Goal: Information Seeking & Learning: Find specific fact

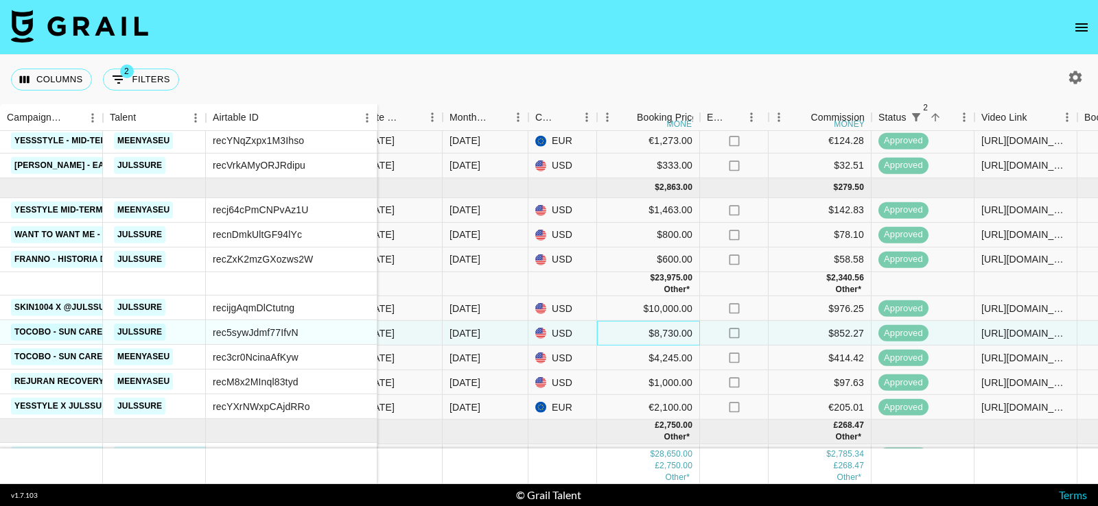
scroll to position [0, 580]
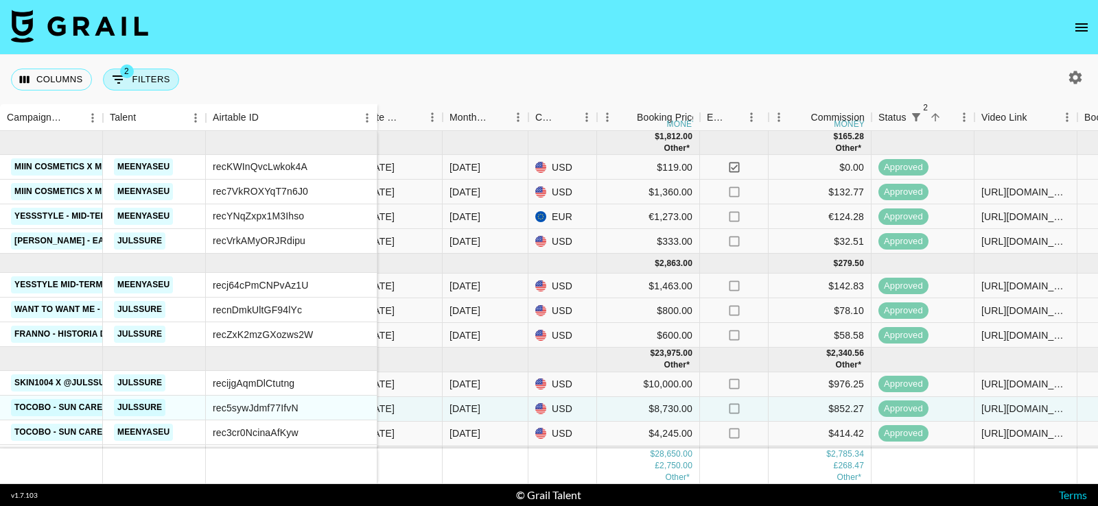
click at [144, 85] on button "2 Filters" at bounding box center [141, 80] width 76 height 22
select select "status"
select select "not"
select select "declined"
select select "status"
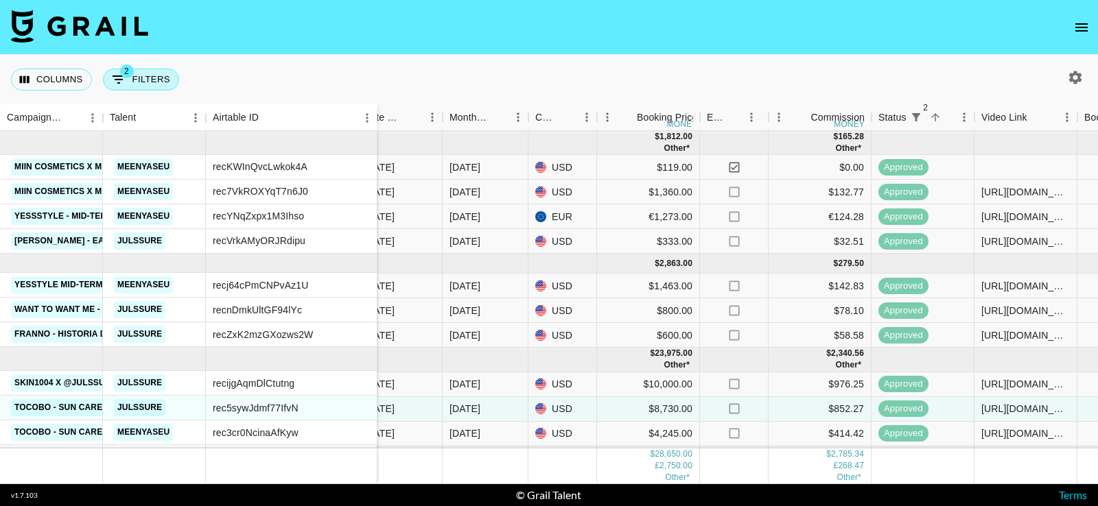
select select "not"
select select "cancelled"
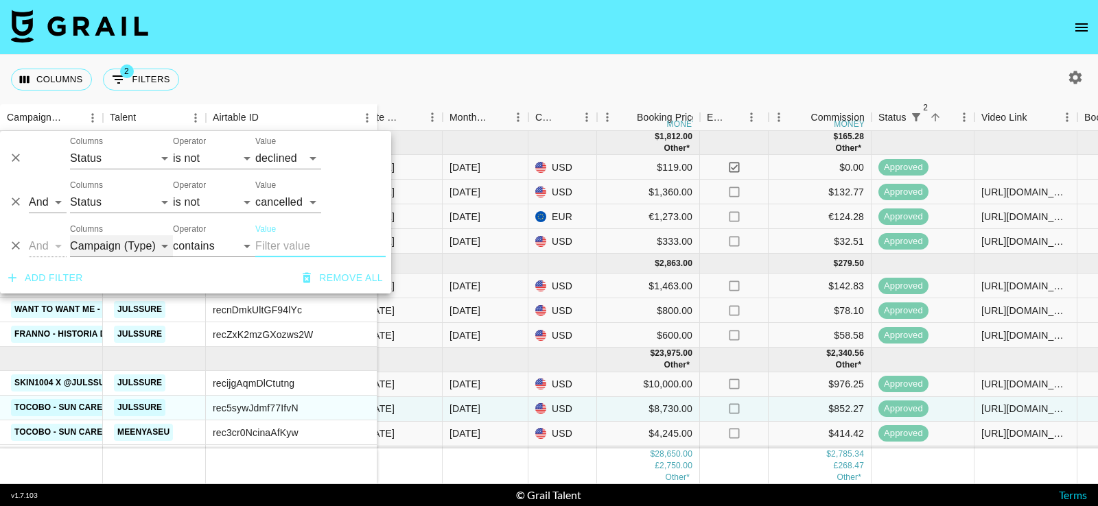
click at [134, 238] on select "Campaign (Type) Talent Airtable ID Grail Platform ID Manager Client [PERSON_NAM…" at bounding box center [121, 246] width 103 height 22
select select "talentName"
click at [70, 235] on select "Campaign (Type) Talent Airtable ID Grail Platform ID Manager Client [PERSON_NAM…" at bounding box center [121, 246] width 103 height 22
click at [279, 246] on input "Value" at bounding box center [320, 246] width 130 height 22
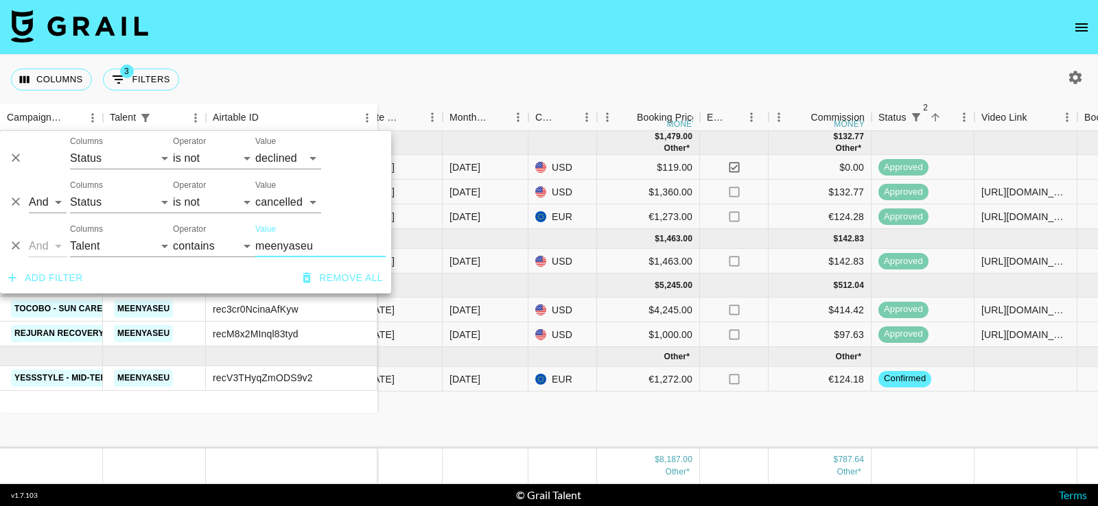
type input "meenyaseu"
click at [514, 57] on div "Columns 3 Filters + Booking" at bounding box center [549, 79] width 1098 height 49
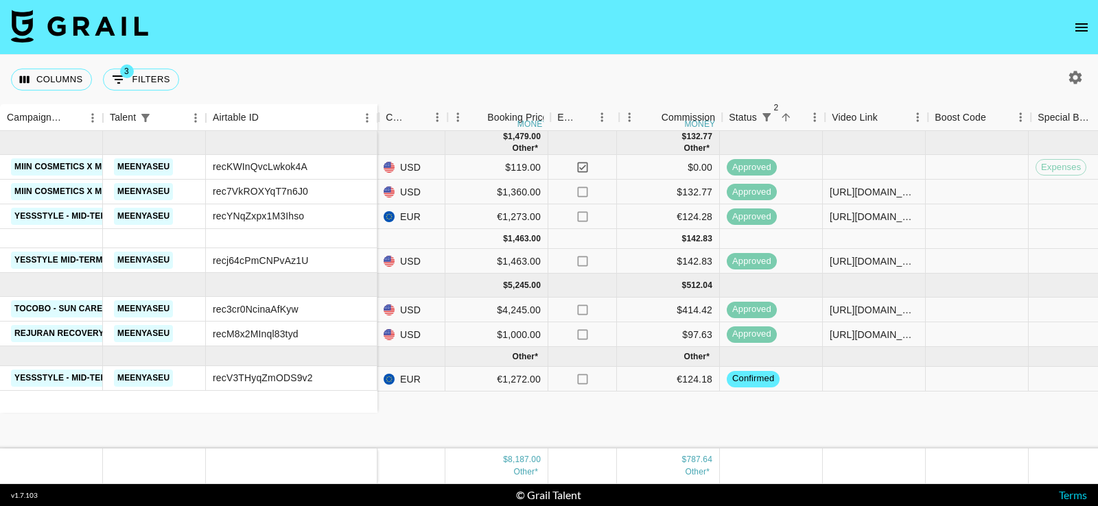
scroll to position [0, 727]
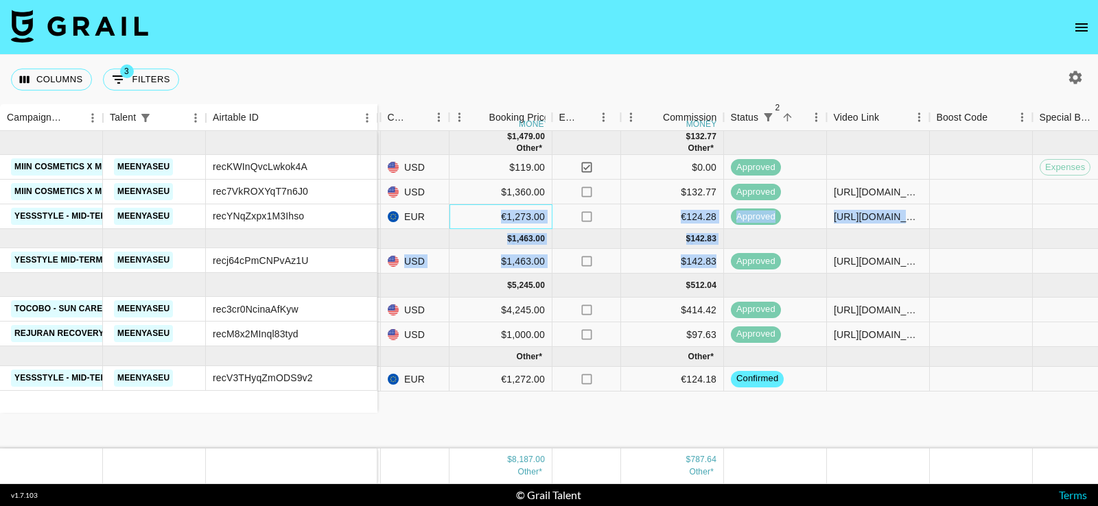
drag, startPoint x: 493, startPoint y: 211, endPoint x: 718, endPoint y: 263, distance: 230.3
click at [718, 263] on div "[DATE] ( 3 ) $ 1,479.00 Other* $ 132.77 Other* CvBKLTx7KXTnNGdGj3E4 [PERSON_NAM…" at bounding box center [780, 261] width 2260 height 261
copy div "€1,273.00 no €124.28 approved [URL][DOMAIN_NAME] Siavml2fuoMRINzNrn0eULzFIx5217…"
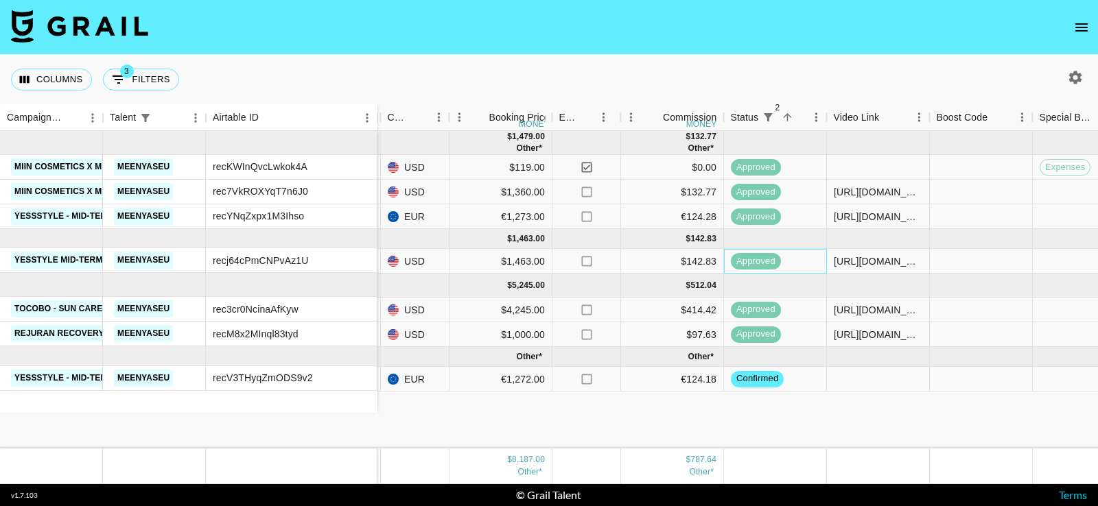
click at [813, 265] on div "approved" at bounding box center [775, 261] width 103 height 25
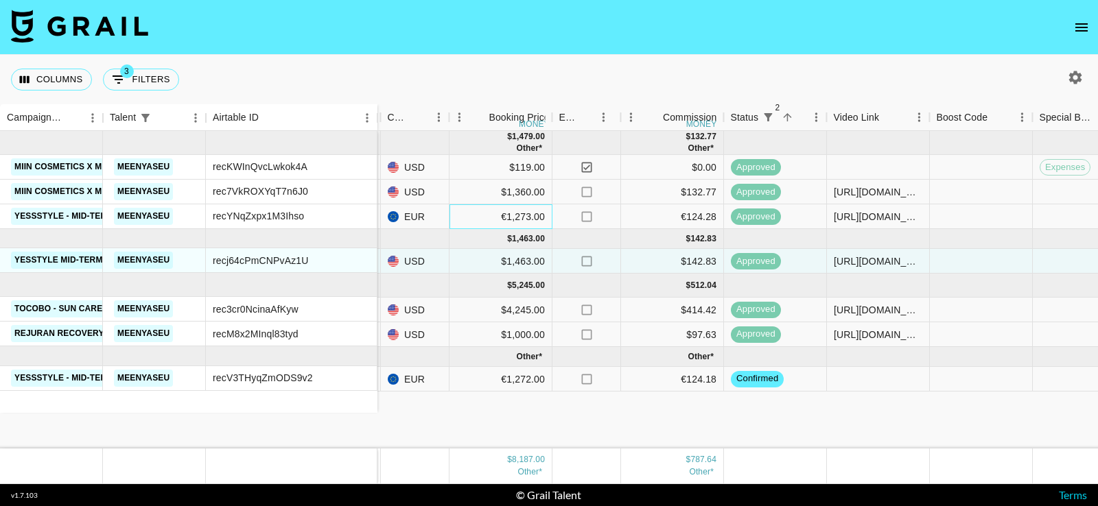
click at [508, 217] on div "€1,273.00" at bounding box center [500, 216] width 103 height 25
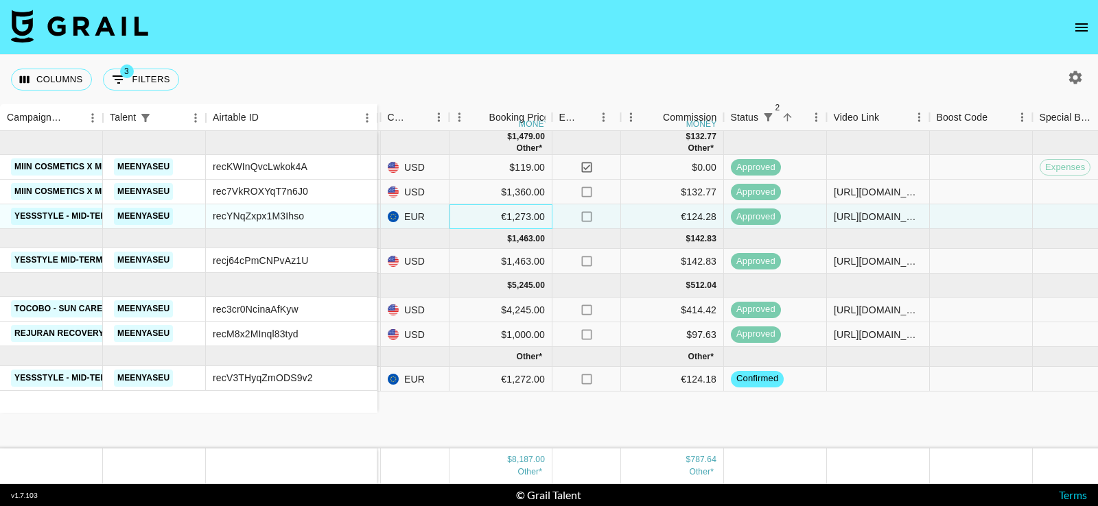
click at [476, 217] on div "€1,273.00" at bounding box center [500, 216] width 103 height 25
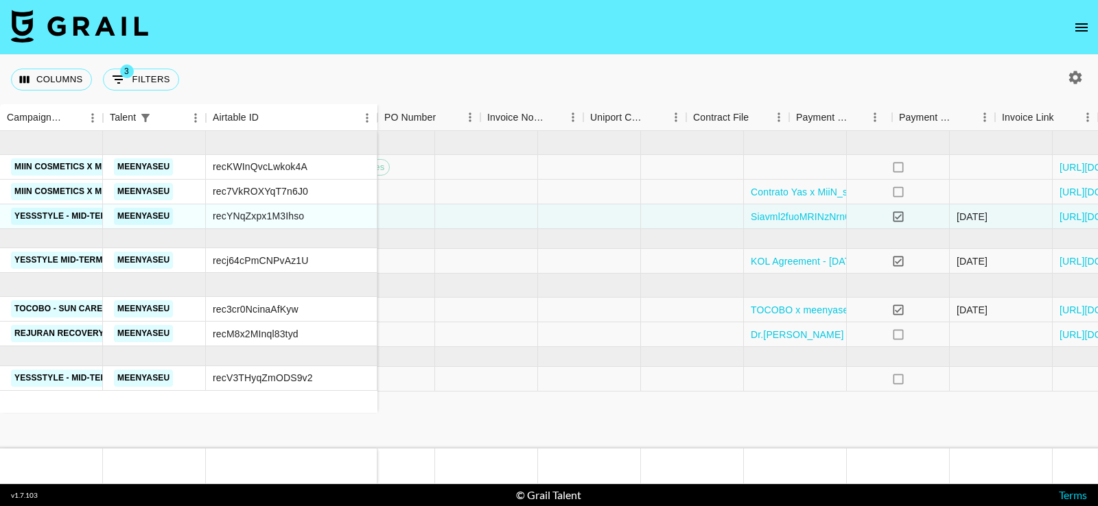
scroll to position [0, 1540]
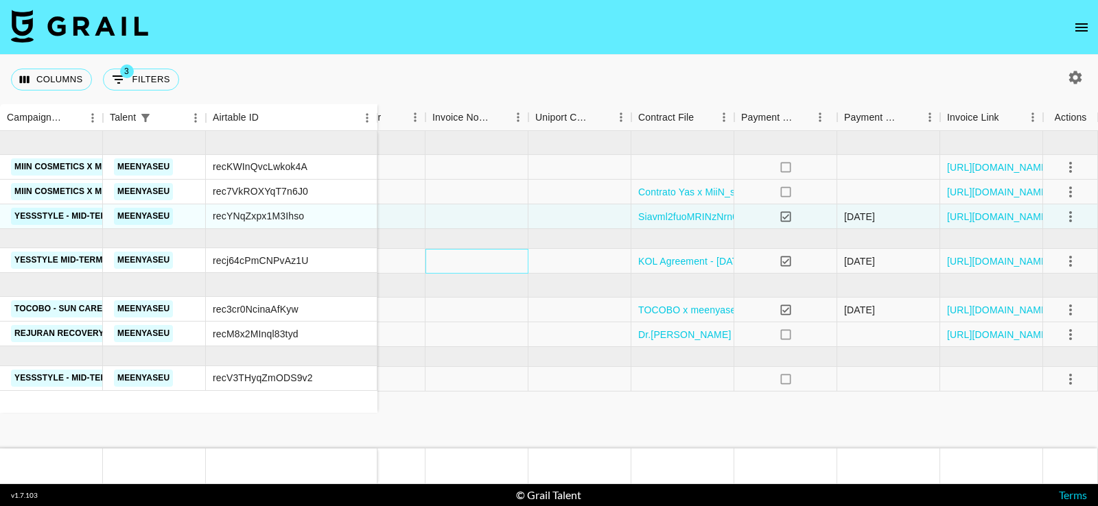
click at [471, 256] on div at bounding box center [476, 261] width 103 height 25
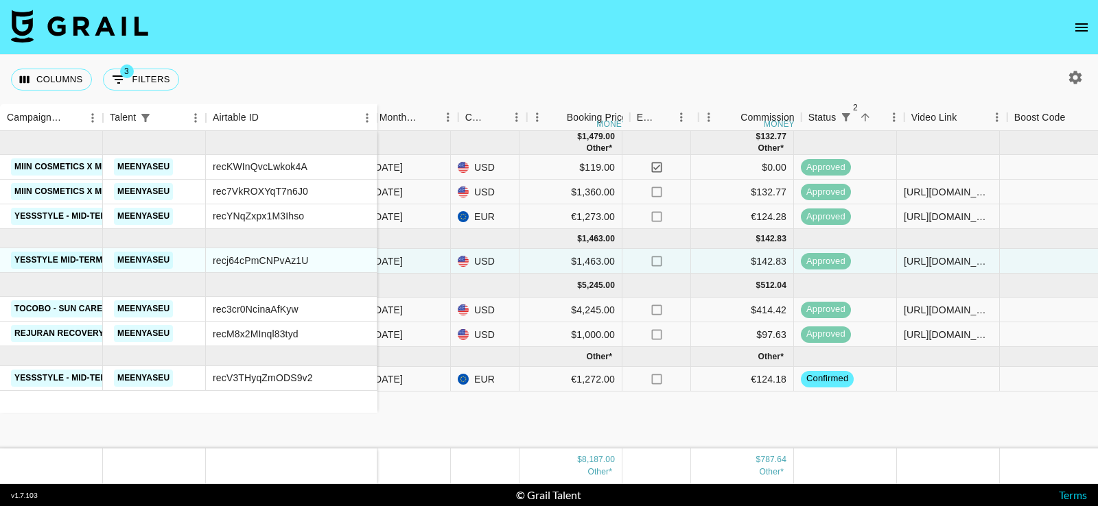
scroll to position [0, 639]
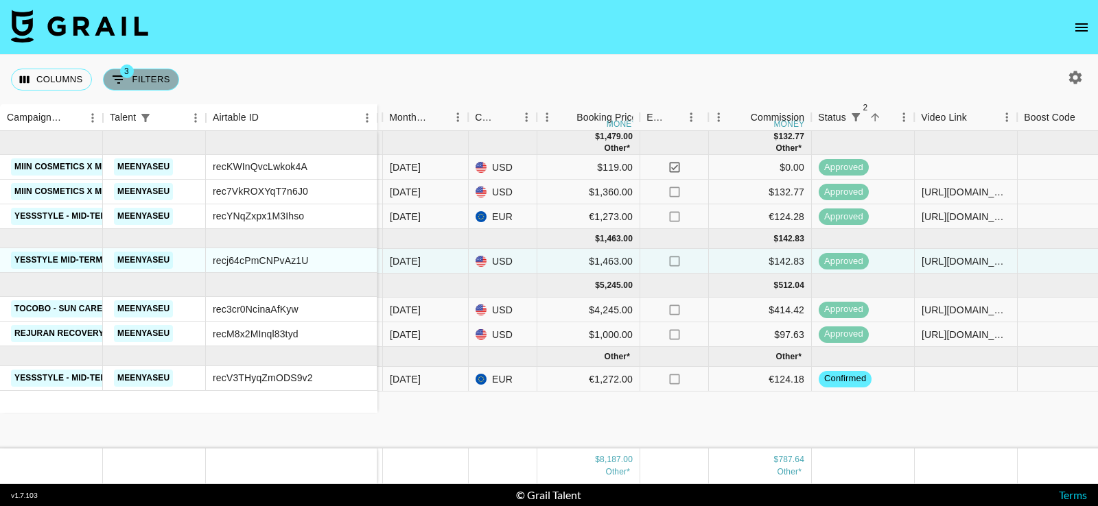
click at [152, 82] on button "3 Filters" at bounding box center [141, 80] width 76 height 22
select select "status"
select select "not"
select select "declined"
select select "status"
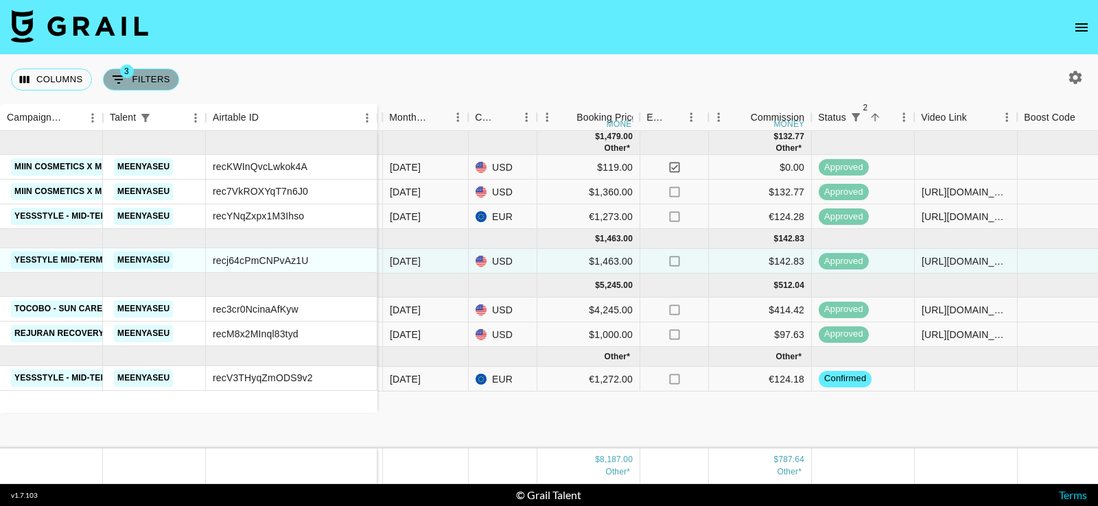
select select "not"
select select "cancelled"
select select "talentName"
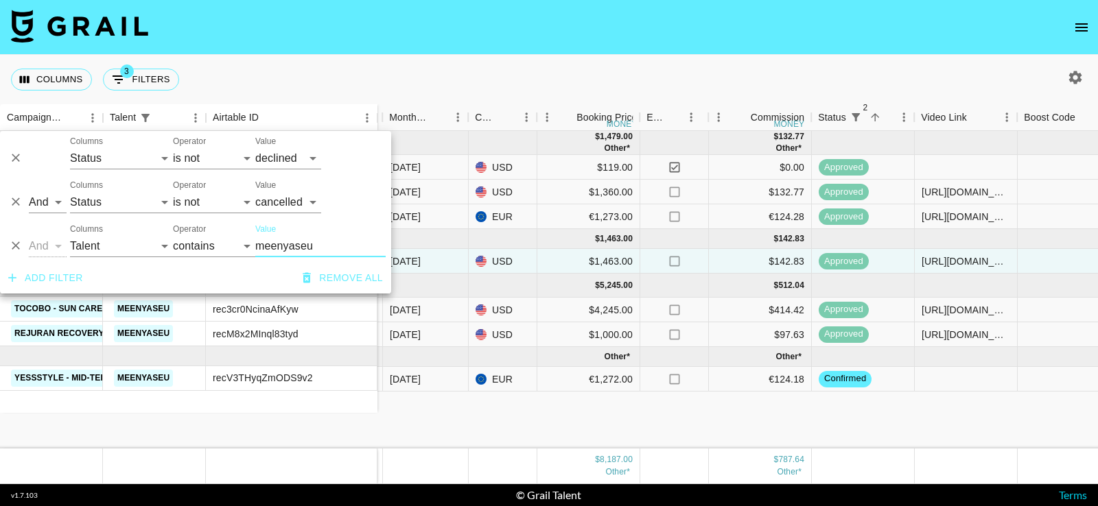
click at [14, 202] on icon "Delete" at bounding box center [16, 203] width 14 height 14
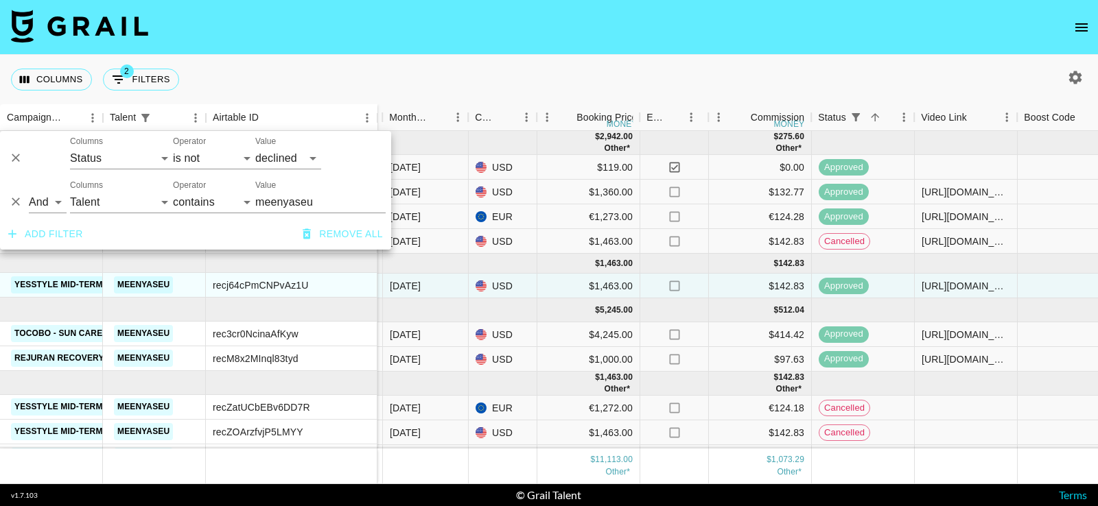
click at [471, 82] on div "Columns 2 Filters + Booking" at bounding box center [549, 79] width 1098 height 49
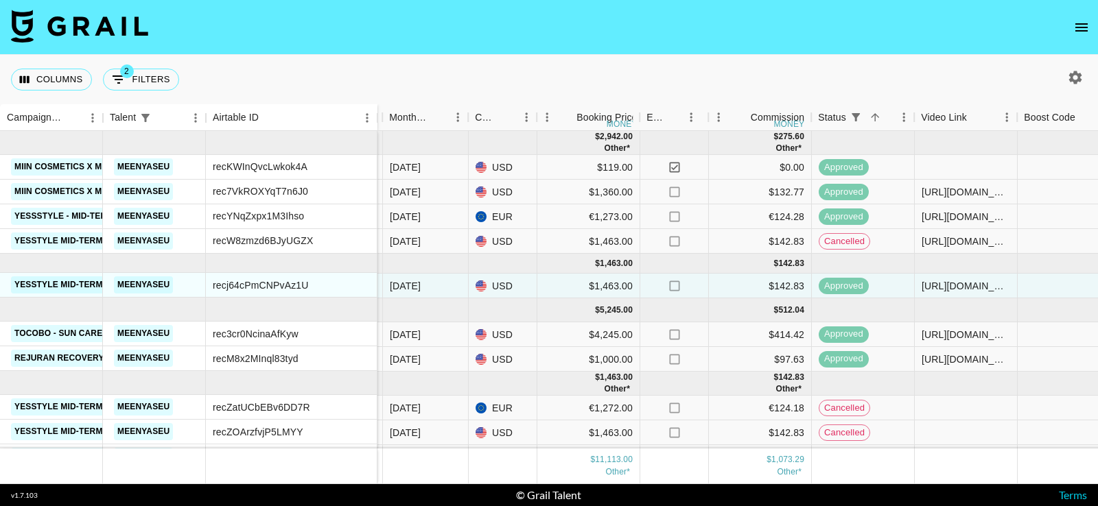
scroll to position [21, 639]
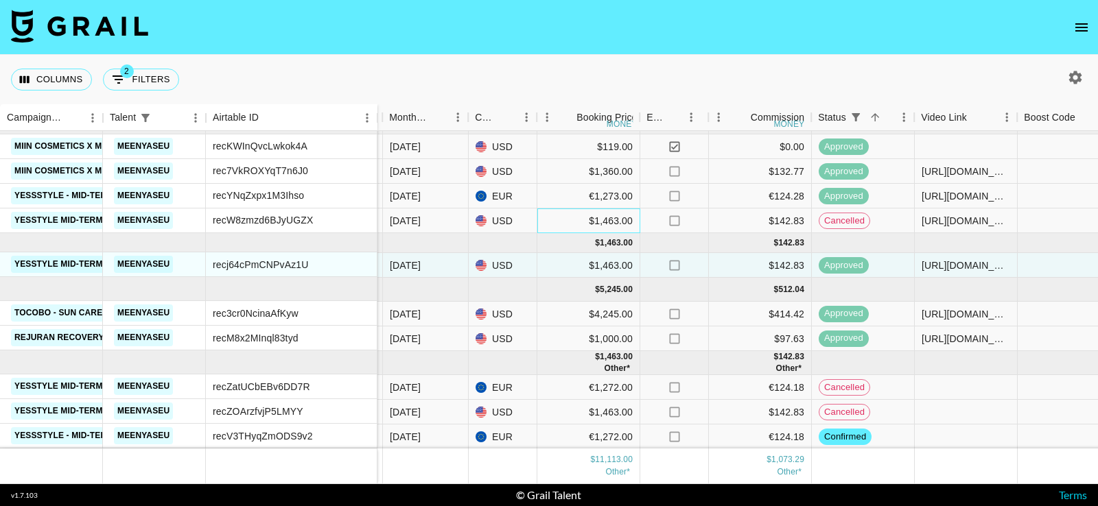
click at [560, 222] on div "$1,463.00" at bounding box center [588, 221] width 103 height 25
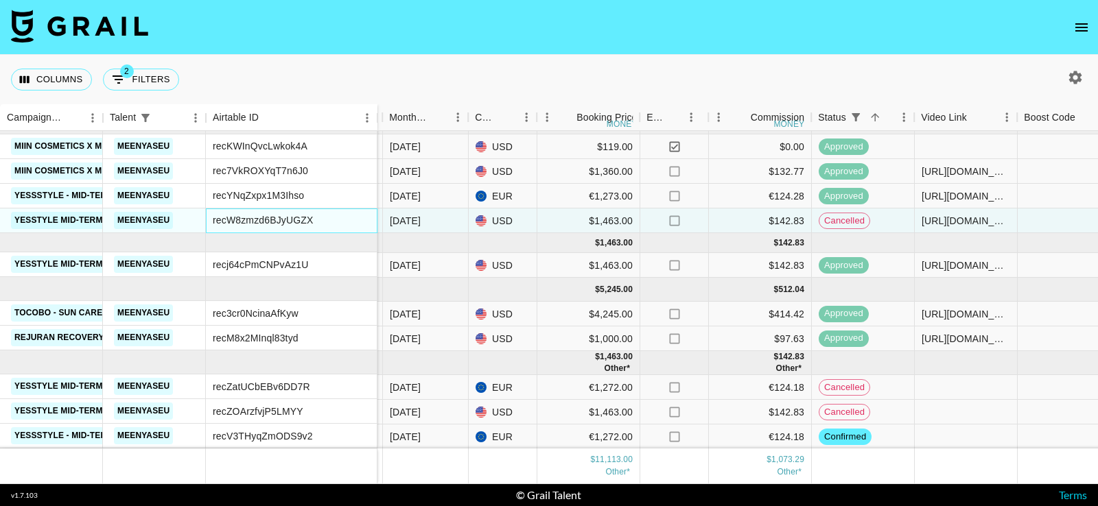
click at [345, 219] on div "recW8zmzd6BJyUGZX" at bounding box center [291, 221] width 171 height 25
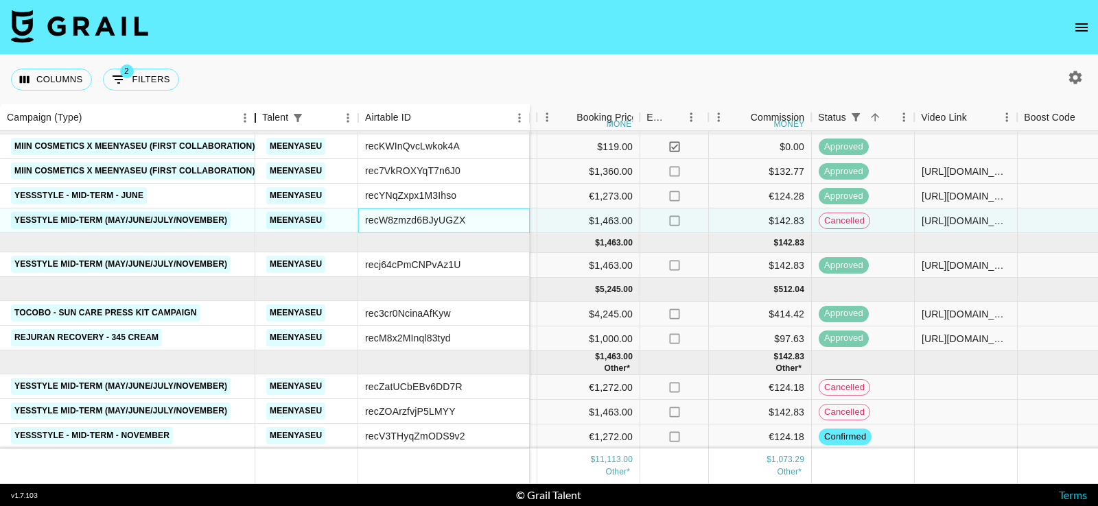
drag, startPoint x: 102, startPoint y: 115, endPoint x: 254, endPoint y: 127, distance: 152.7
click at [254, 127] on div "Campaign (Type)" at bounding box center [255, 117] width 16 height 27
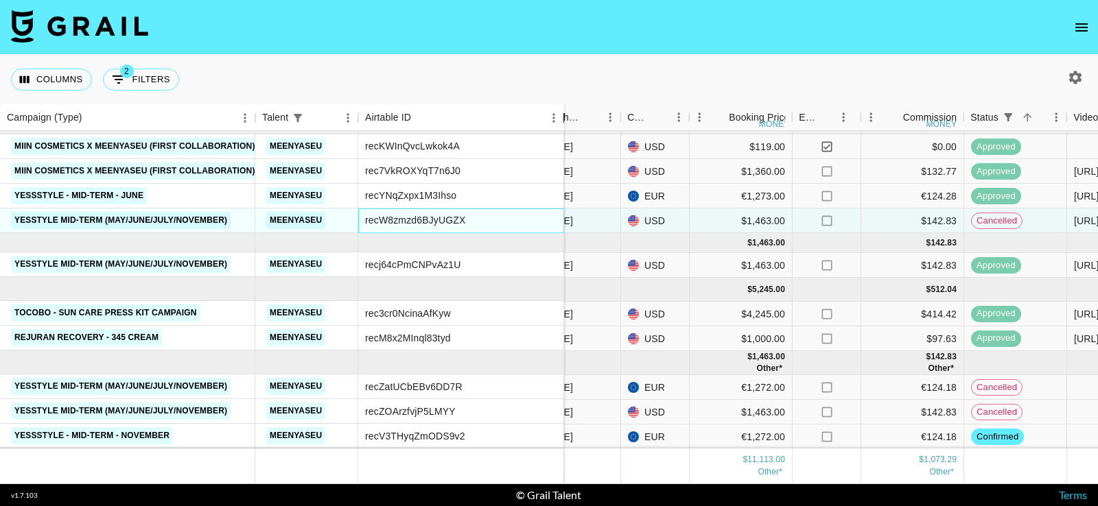
drag, startPoint x: 528, startPoint y: 115, endPoint x: 575, endPoint y: 116, distance: 47.3
click at [572, 116] on div "Airtable ID" at bounding box center [564, 117] width 16 height 27
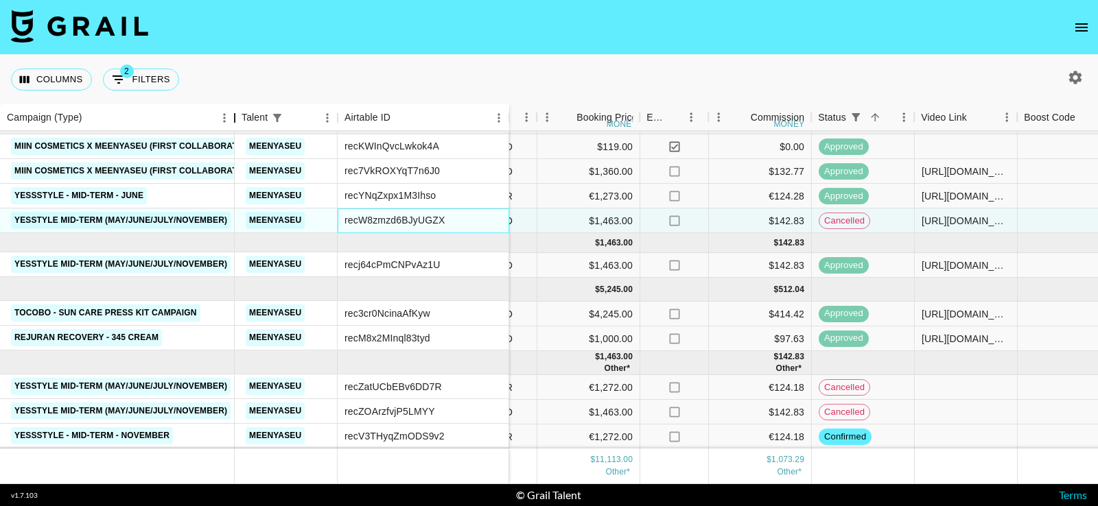
drag, startPoint x: 99, startPoint y: 117, endPoint x: 230, endPoint y: 126, distance: 132.0
click at [230, 126] on div "Campaign (Type)" at bounding box center [234, 117] width 16 height 27
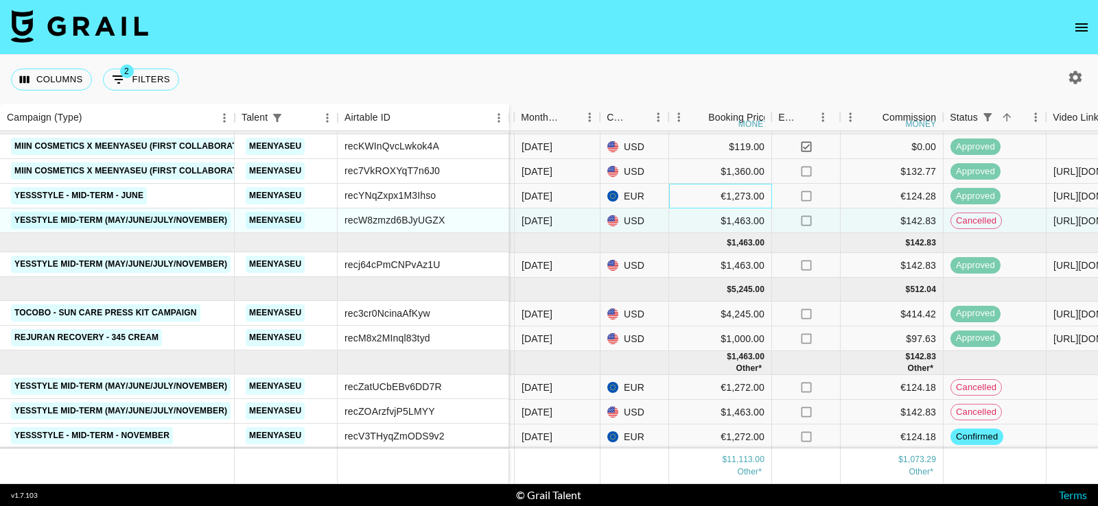
click at [712, 192] on div "€1,273.00" at bounding box center [720, 196] width 103 height 25
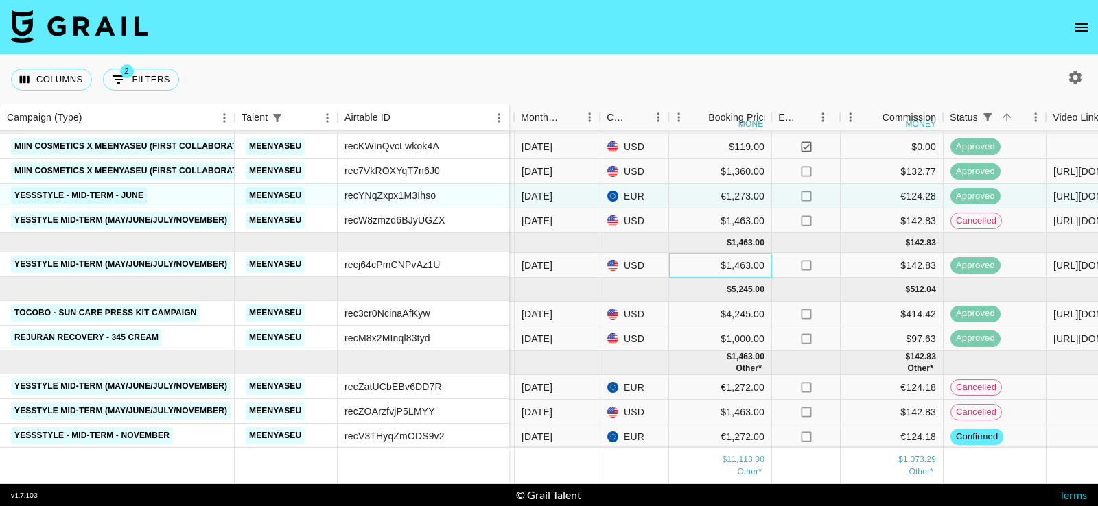
click at [708, 263] on div "$1,463.00" at bounding box center [720, 265] width 103 height 25
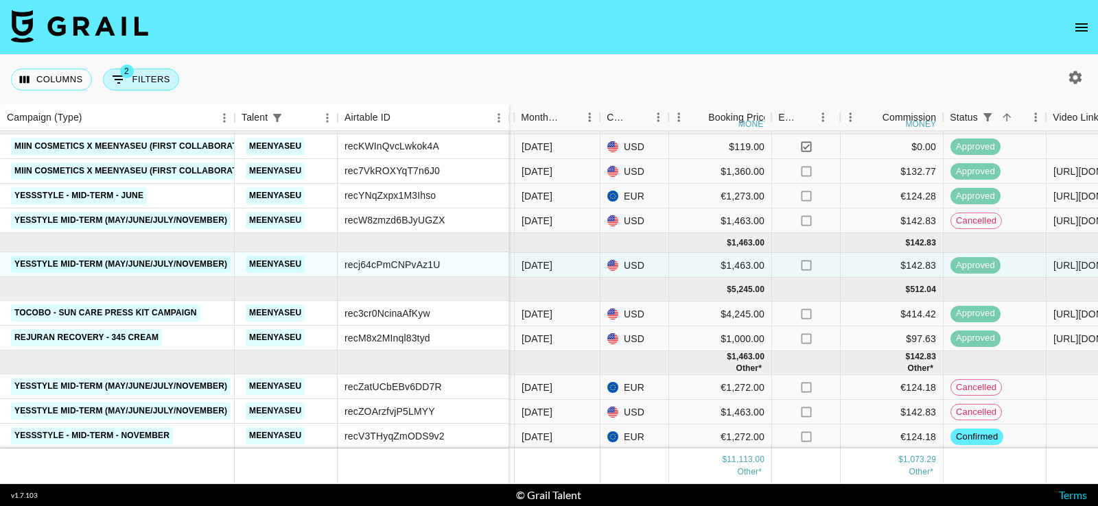
click at [147, 78] on button "2 Filters" at bounding box center [141, 80] width 76 height 22
select select "status"
select select "not"
select select "declined"
select select "talentName"
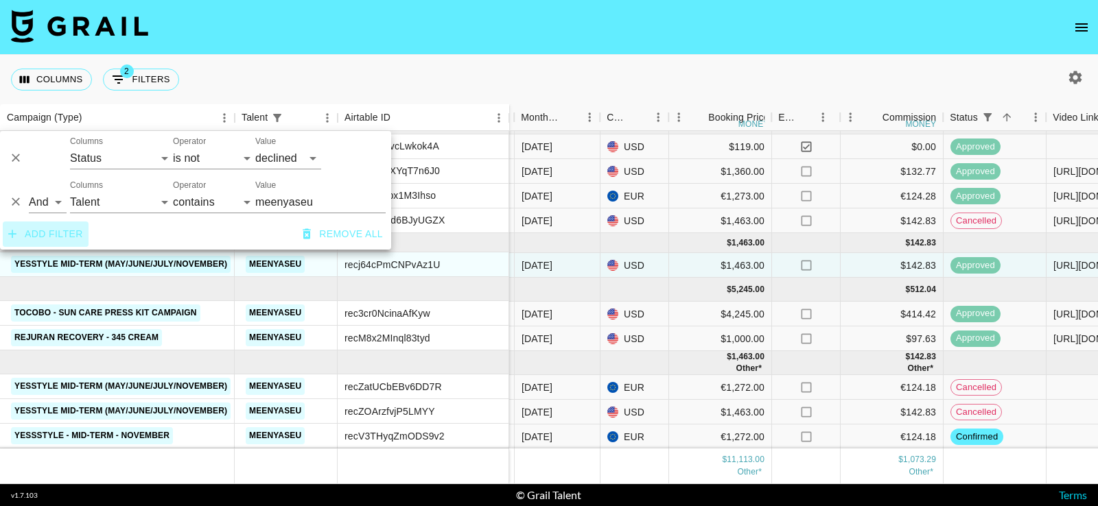
click at [57, 239] on button "Add filter" at bounding box center [46, 234] width 86 height 25
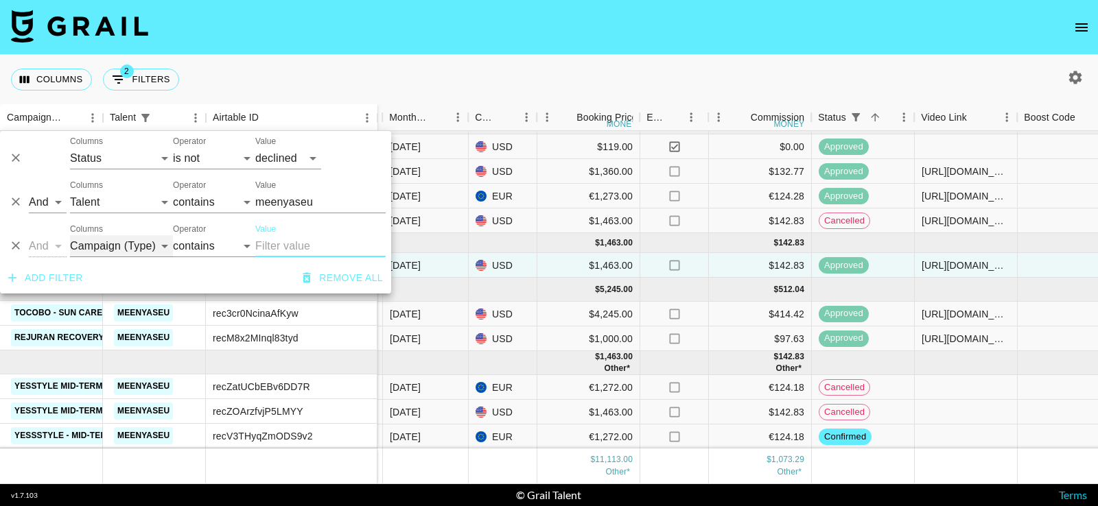
click at [115, 248] on select "Campaign (Type) Talent Airtable ID Grail Platform ID Manager Client [PERSON_NAM…" at bounding box center [121, 246] width 103 height 22
click at [70, 235] on select "Campaign (Type) Talent Airtable ID Grail Platform ID Manager Client [PERSON_NAM…" at bounding box center [121, 246] width 103 height 22
click at [287, 253] on input "Value" at bounding box center [320, 246] width 130 height 22
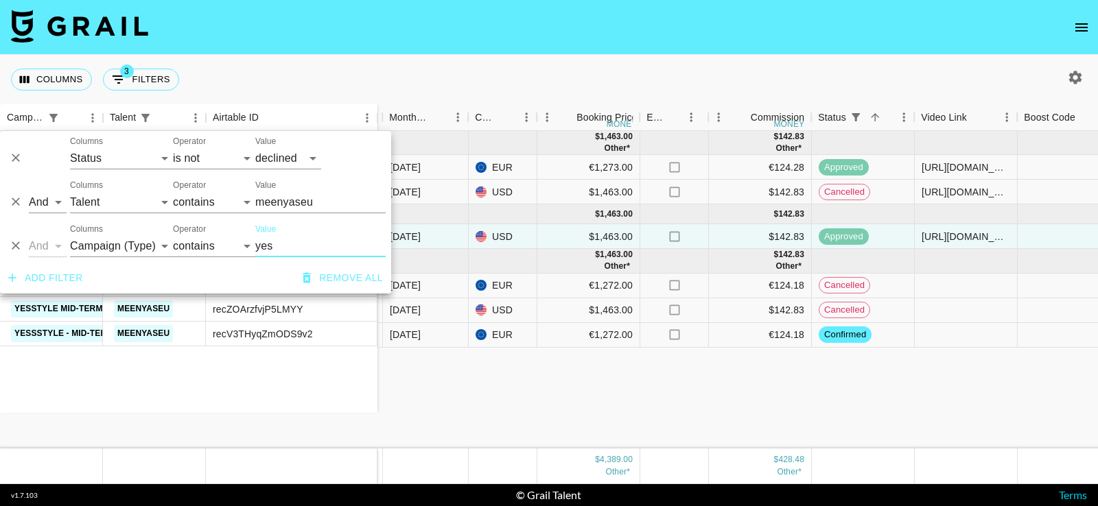
type input "yes"
click at [457, 398] on div "YessStyle - Mid-Term - JUNE meenyaseu recYNqZxpx1M3Ihso Yesstyle Mid-Term (May/…" at bounding box center [680, 290] width 2638 height 318
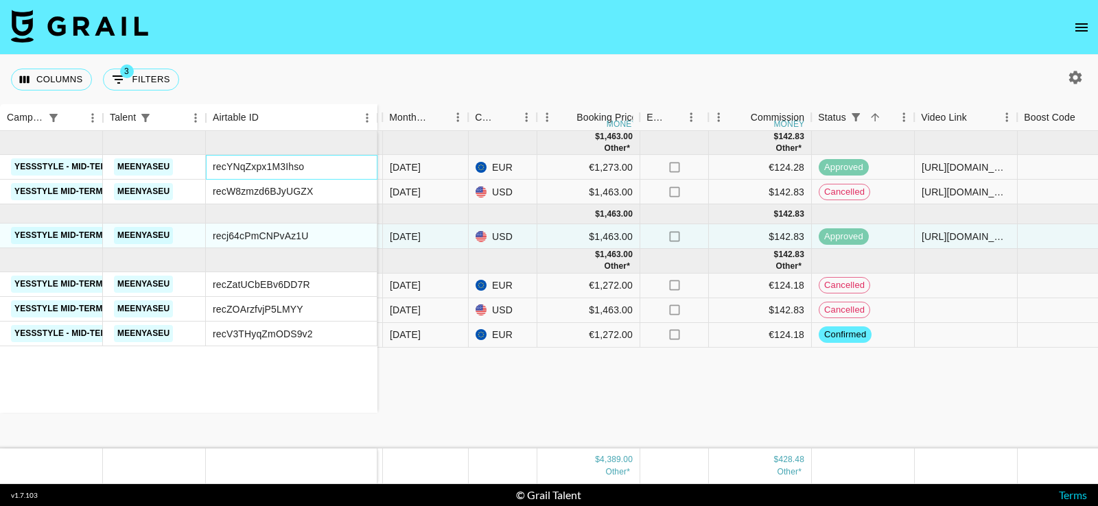
click at [269, 166] on div "recYNqZxpx1M3Ihso" at bounding box center [258, 167] width 91 height 14
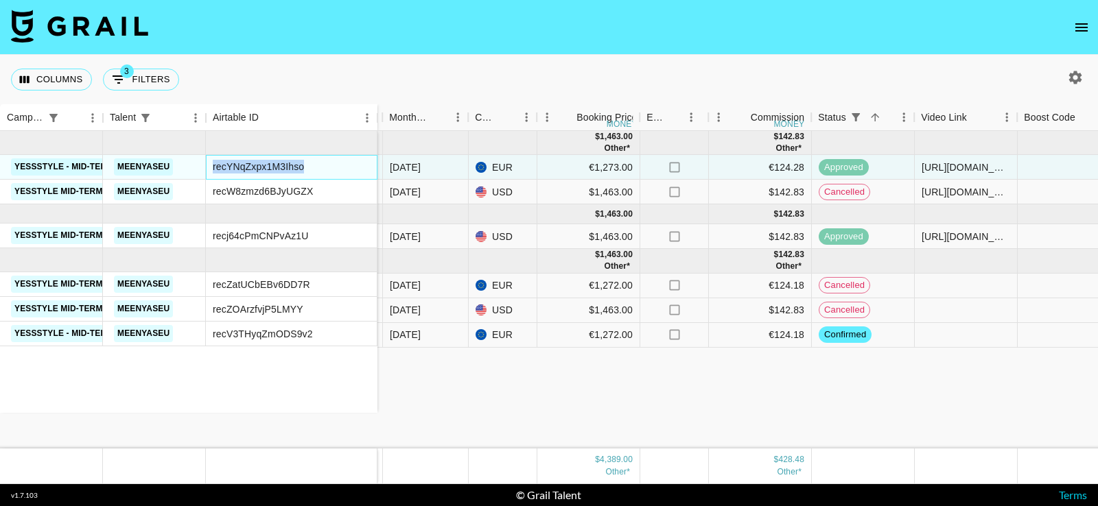
click at [269, 166] on div "recYNqZxpx1M3Ihso" at bounding box center [258, 167] width 91 height 14
copy div "recYNqZxpx1M3Ihso"
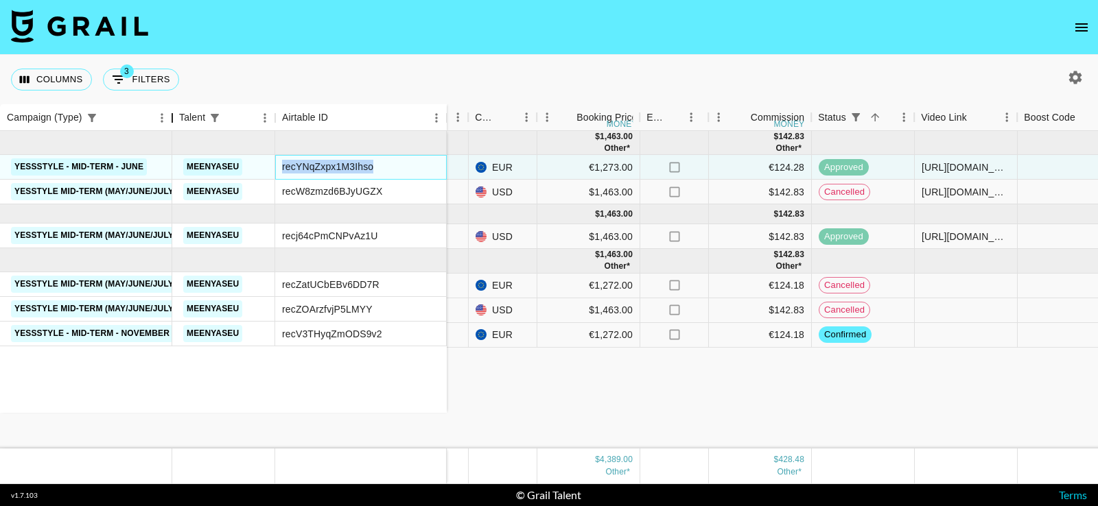
drag, startPoint x: 102, startPoint y: 117, endPoint x: 178, endPoint y: 121, distance: 76.2
click at [178, 120] on div "Campaign (Type)" at bounding box center [172, 117] width 16 height 27
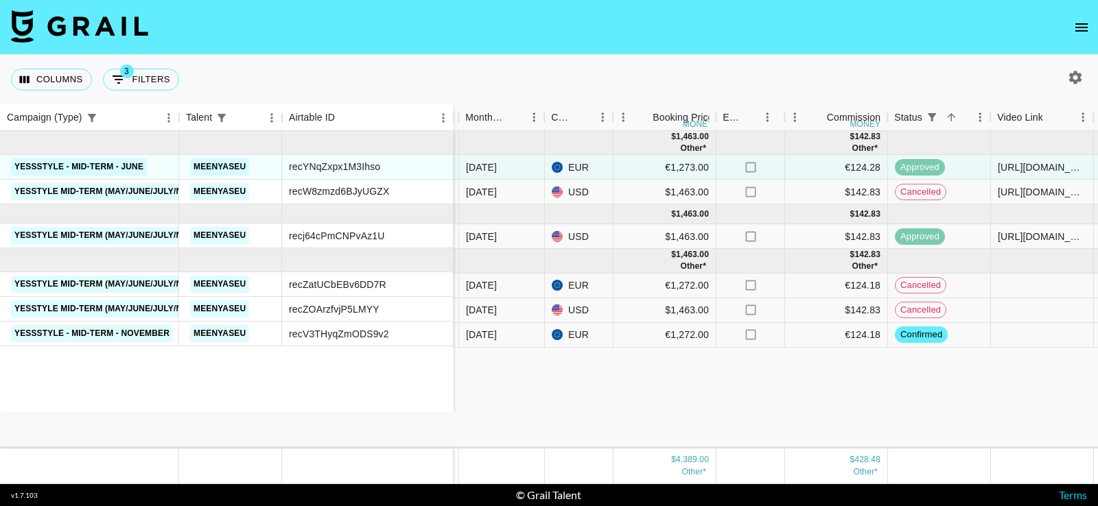
click at [498, 388] on div "YessStyle - Mid-Term - JUNE meenyaseu recYNqZxpx1M3Ihso Yesstyle Mid-Term (May/…" at bounding box center [718, 290] width 2714 height 318
click at [138, 78] on button "3 Filters" at bounding box center [141, 80] width 76 height 22
select select "status"
select select "not"
select select "declined"
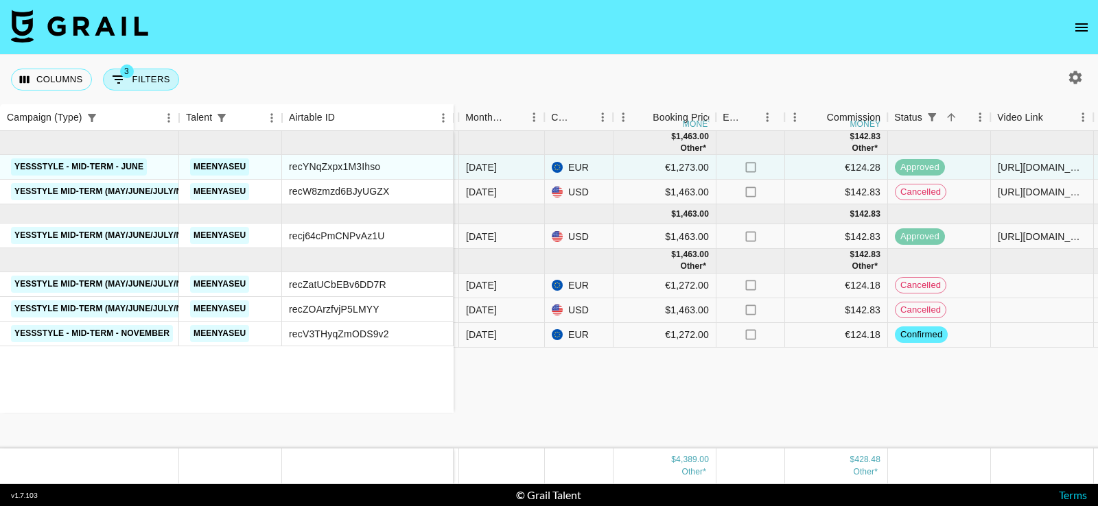
select select "talentName"
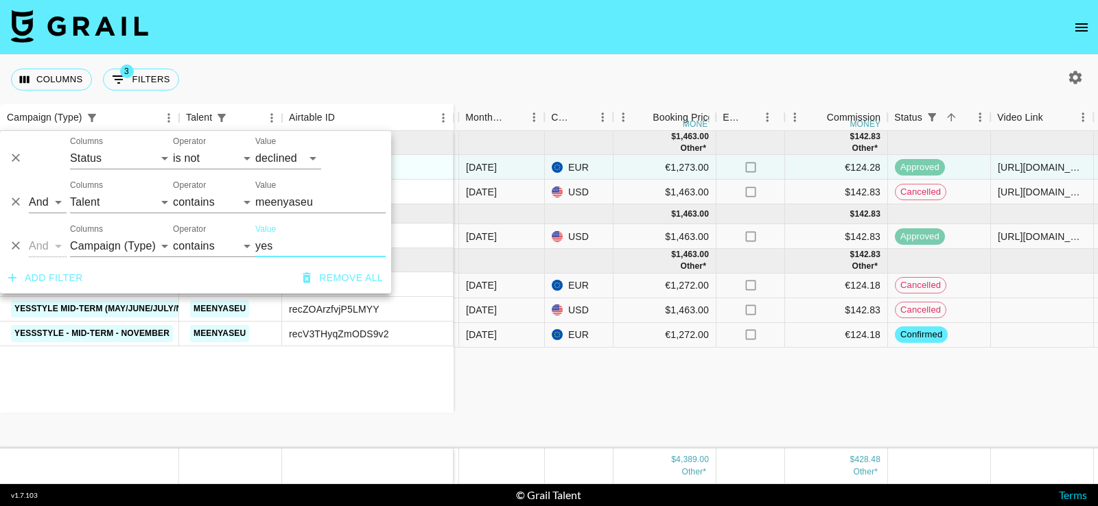
click at [14, 244] on icon "Delete" at bounding box center [16, 246] width 8 height 8
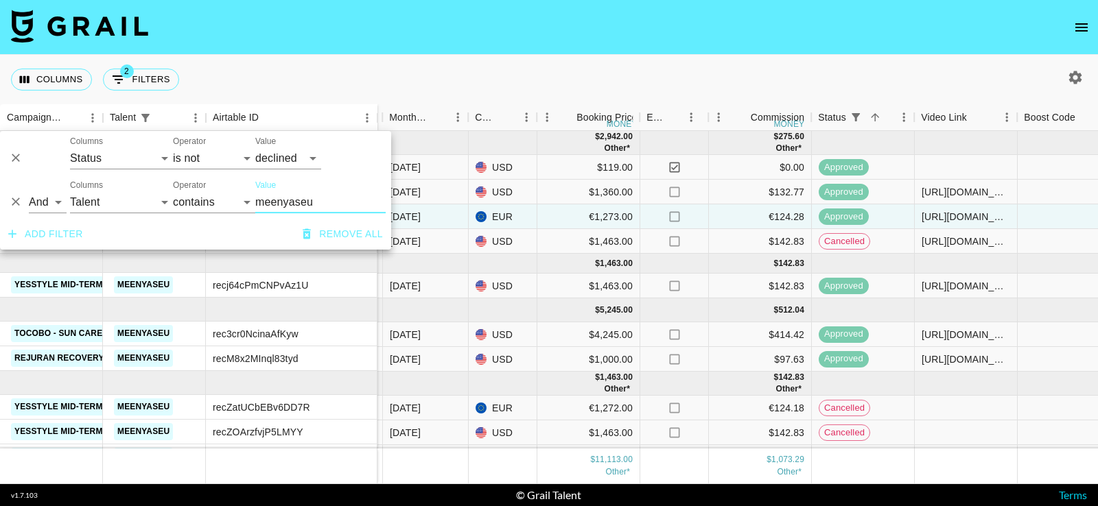
click at [612, 60] on div "Columns 2 Filters + Booking" at bounding box center [549, 79] width 1098 height 49
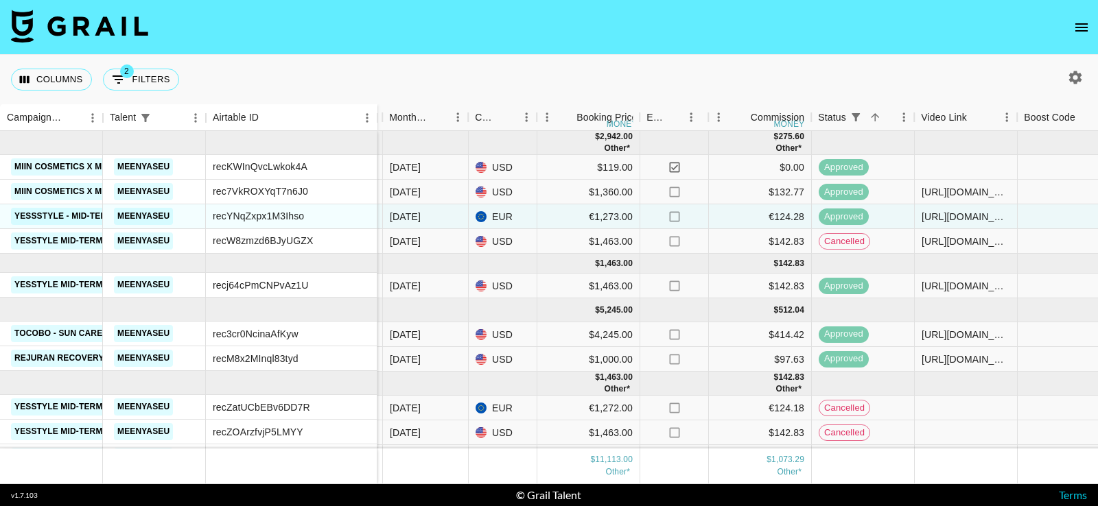
scroll to position [21, 639]
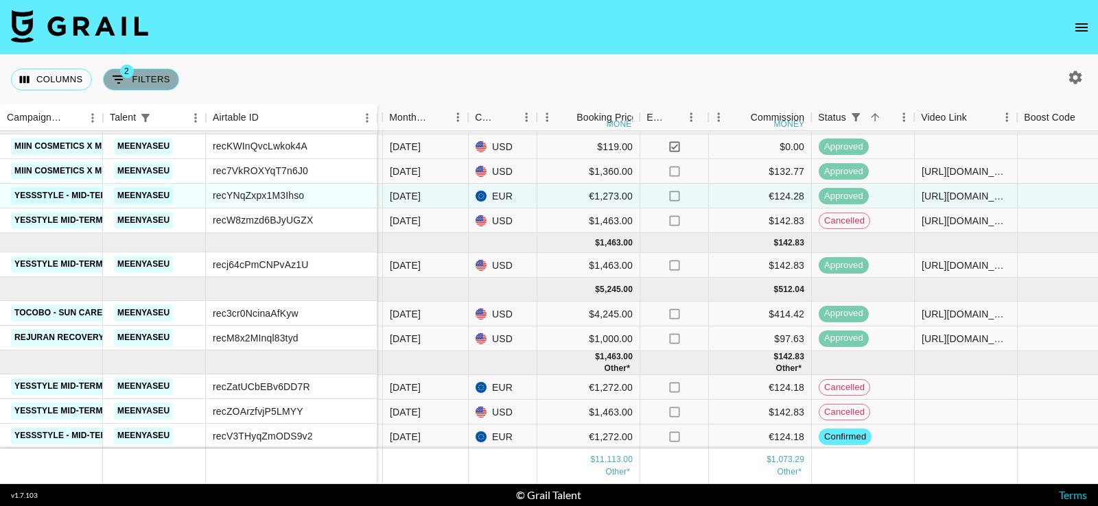
click at [171, 76] on button "2 Filters" at bounding box center [141, 80] width 76 height 22
select select "status"
select select "not"
select select "declined"
select select "talentName"
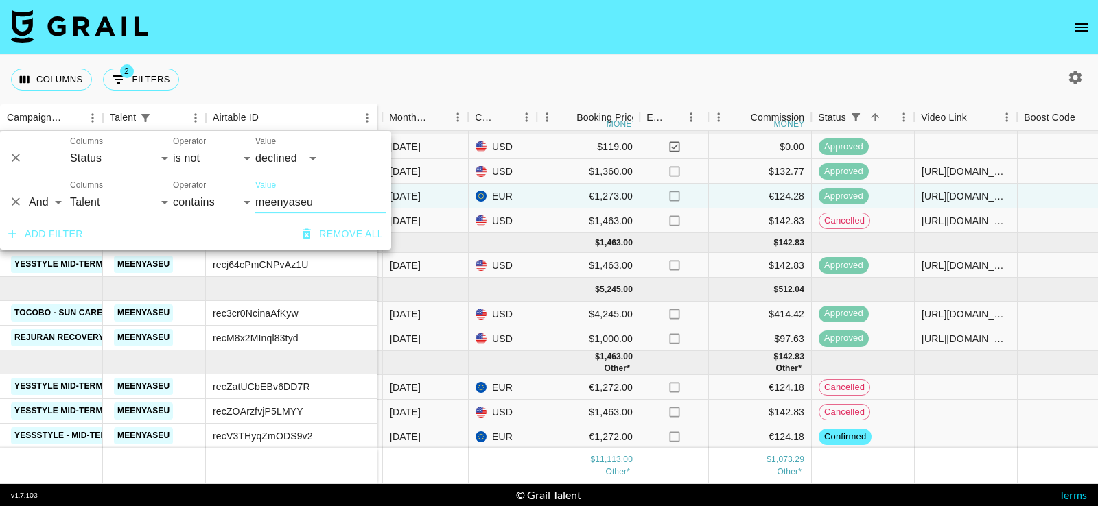
click at [5, 153] on button "Delete" at bounding box center [15, 158] width 21 height 21
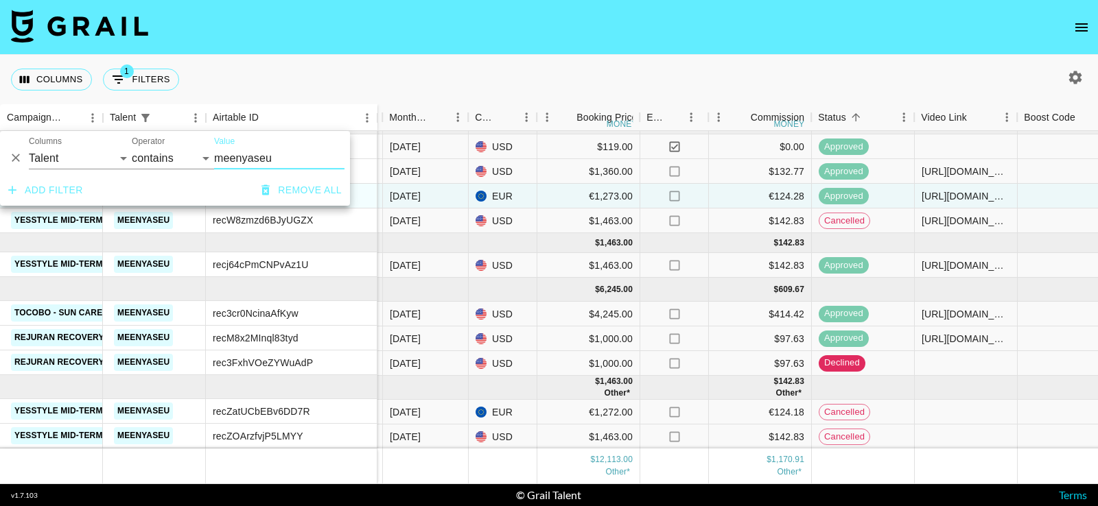
click at [395, 80] on div "Columns 1 Filters + Booking" at bounding box center [549, 79] width 1098 height 49
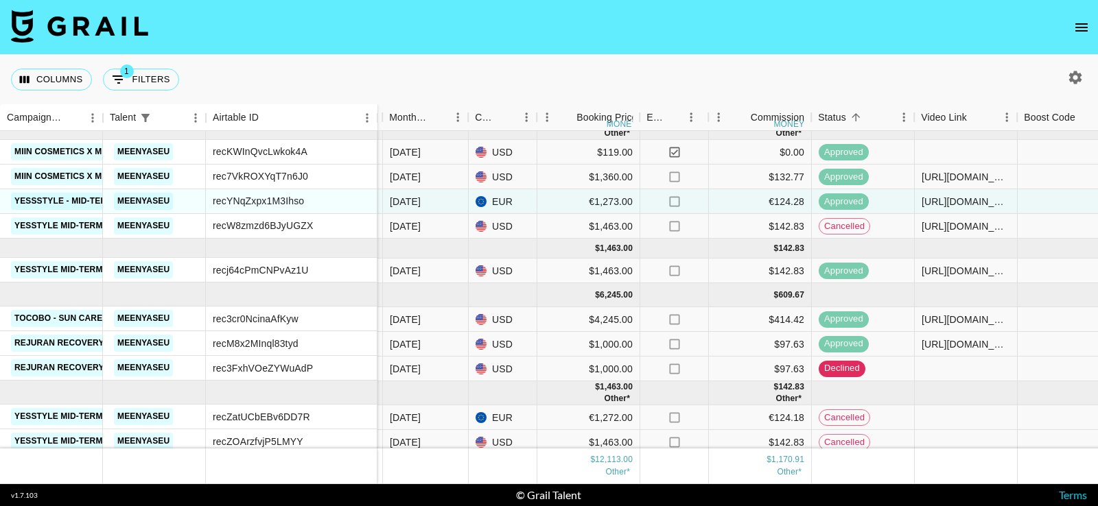
scroll to position [0, 639]
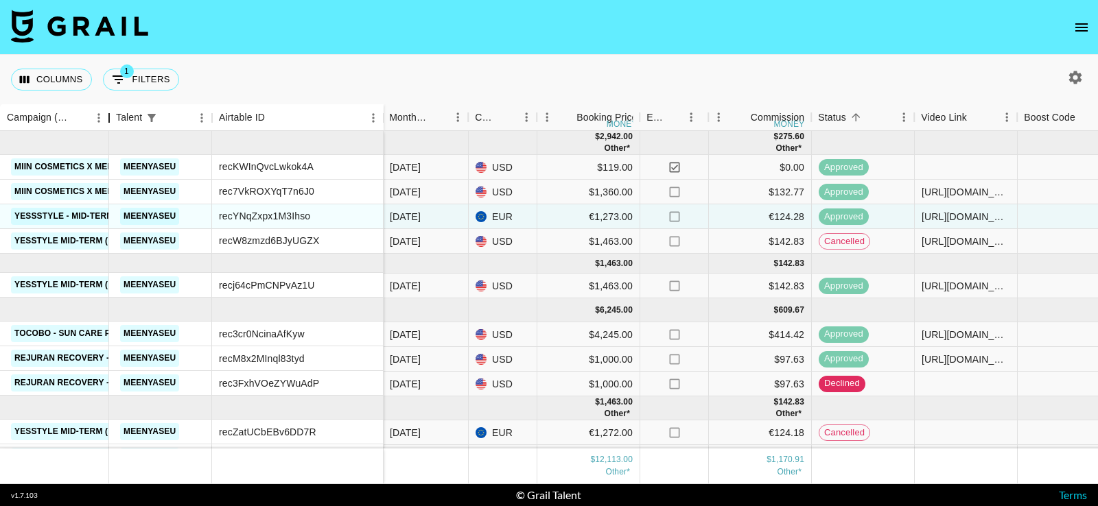
drag, startPoint x: 102, startPoint y: 115, endPoint x: 187, endPoint y: 116, distance: 85.1
click at [117, 116] on div "Campaign (Type)" at bounding box center [109, 117] width 16 height 27
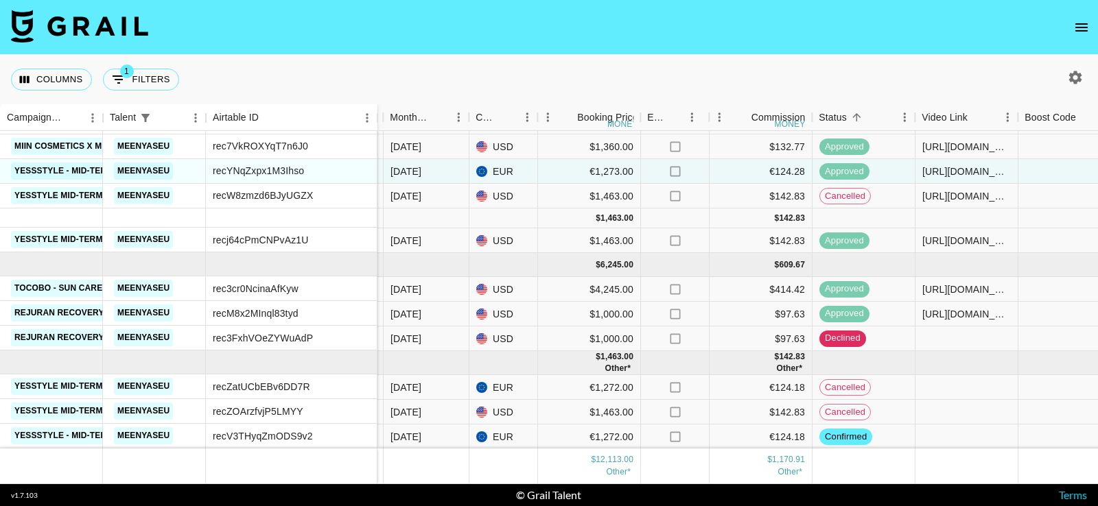
scroll to position [0, 639]
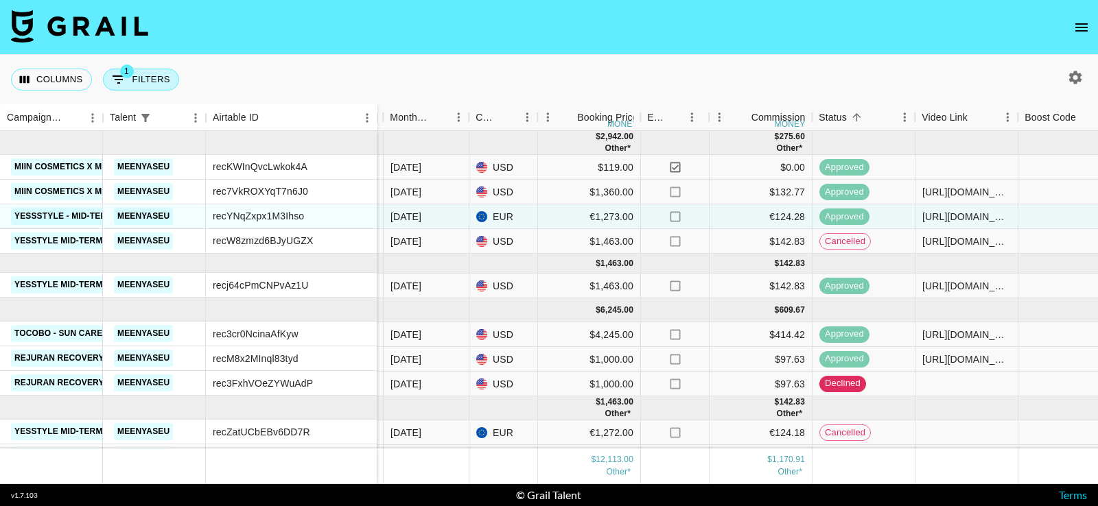
click at [141, 80] on button "1 Filters" at bounding box center [141, 80] width 76 height 22
select select "talentName"
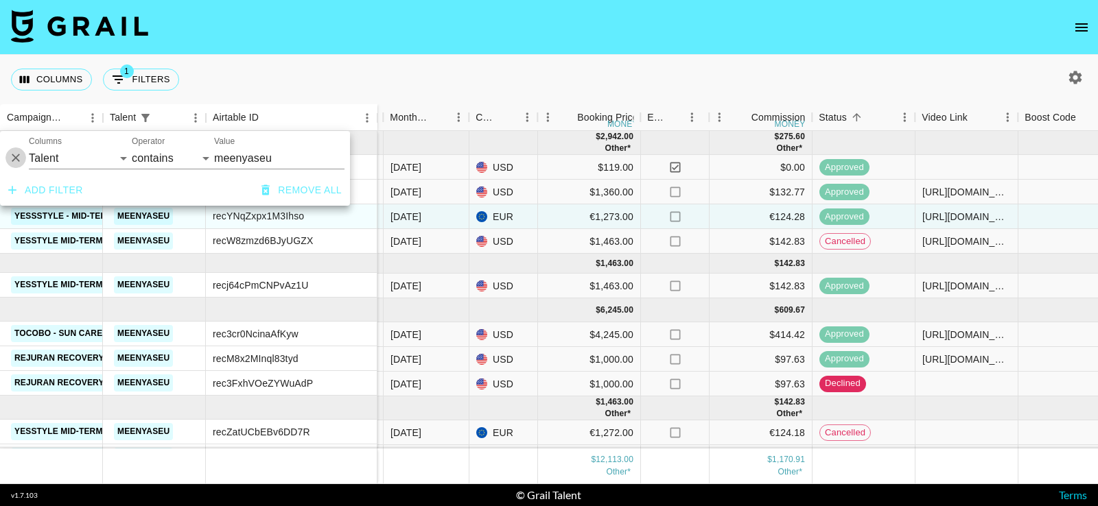
click at [12, 158] on icon "Delete" at bounding box center [16, 159] width 14 height 14
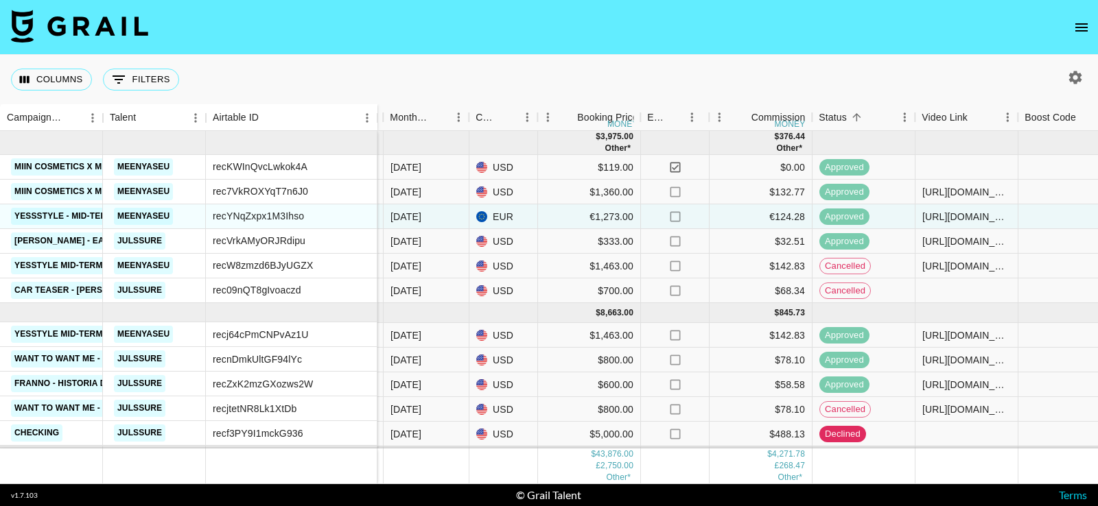
click at [593, 53] on nav at bounding box center [549, 27] width 1098 height 55
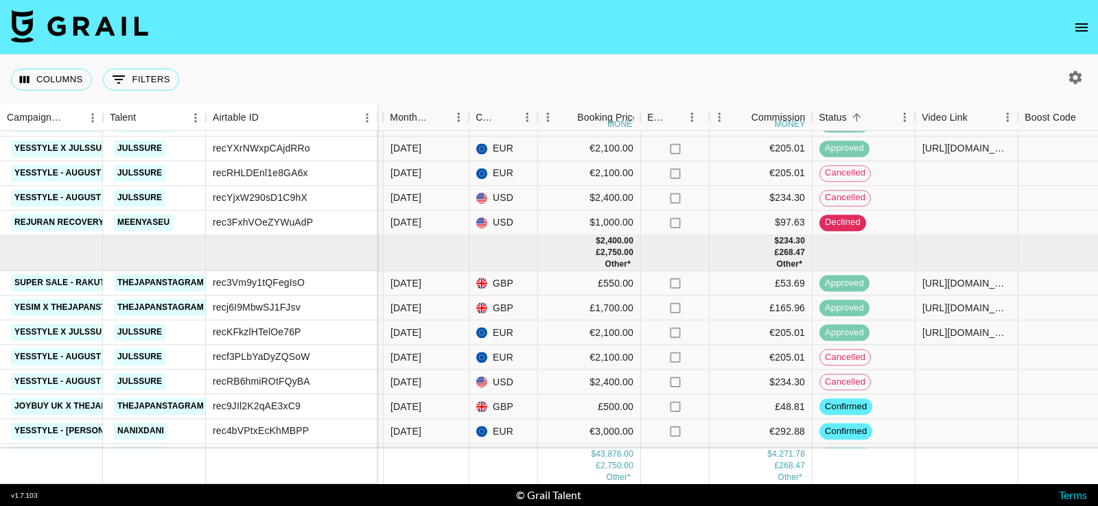
scroll to position [412, 639]
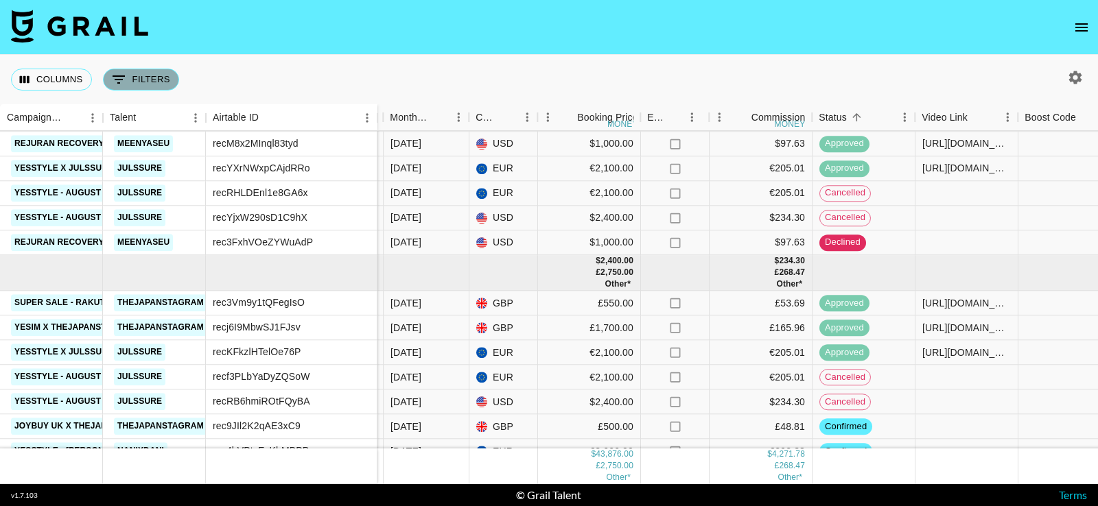
click at [141, 79] on button "0 Filters" at bounding box center [141, 80] width 76 height 22
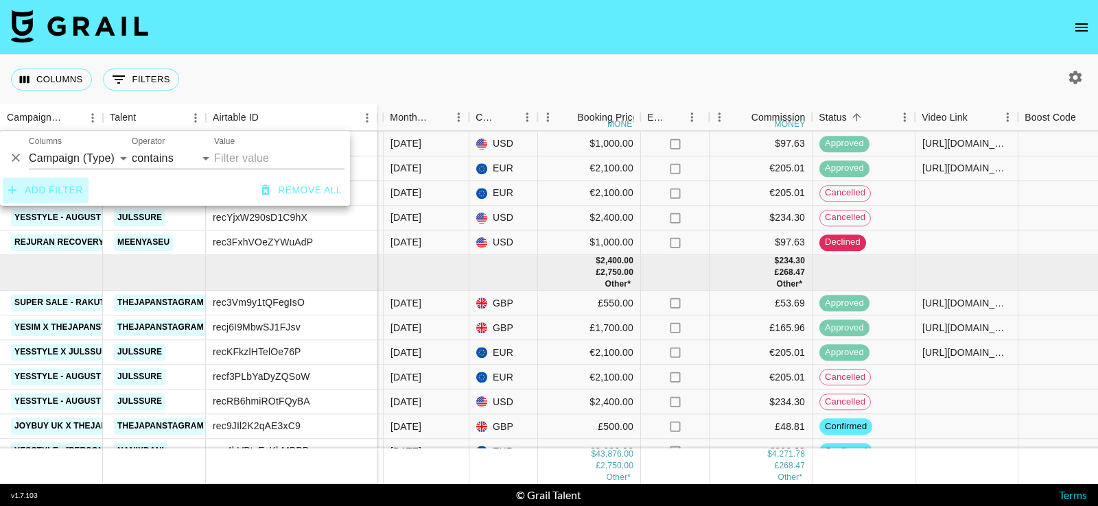
click at [68, 187] on button "Add filter" at bounding box center [46, 190] width 86 height 25
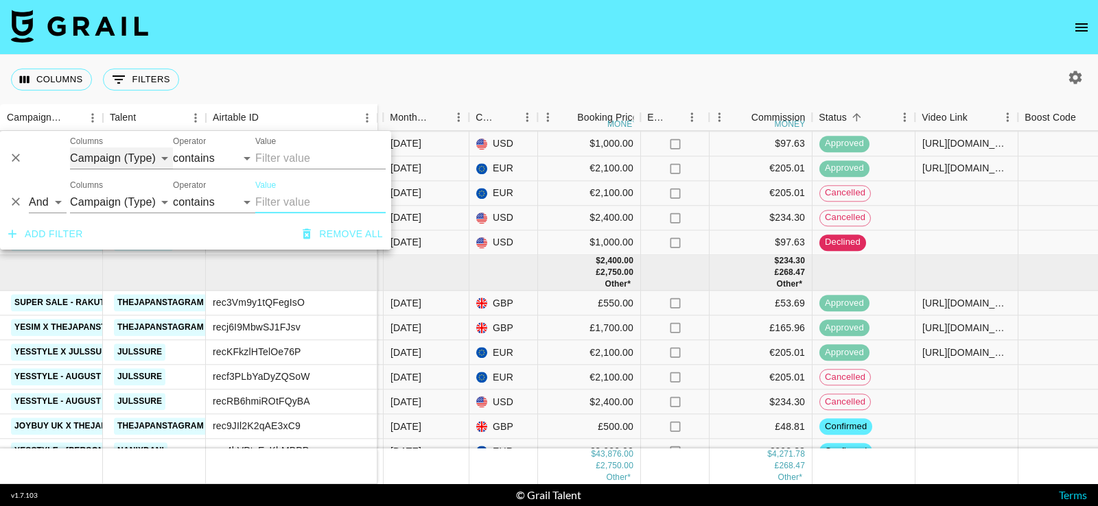
click at [145, 163] on select "Campaign (Type) Talent Airtable ID Grail Platform ID Manager Client [PERSON_NAM…" at bounding box center [121, 158] width 103 height 22
select select "talentName"
click at [70, 147] on select "Campaign (Type) Talent Airtable ID Grail Platform ID Manager Client [PERSON_NAM…" at bounding box center [121, 158] width 103 height 22
click at [283, 166] on input "Value" at bounding box center [320, 158] width 130 height 22
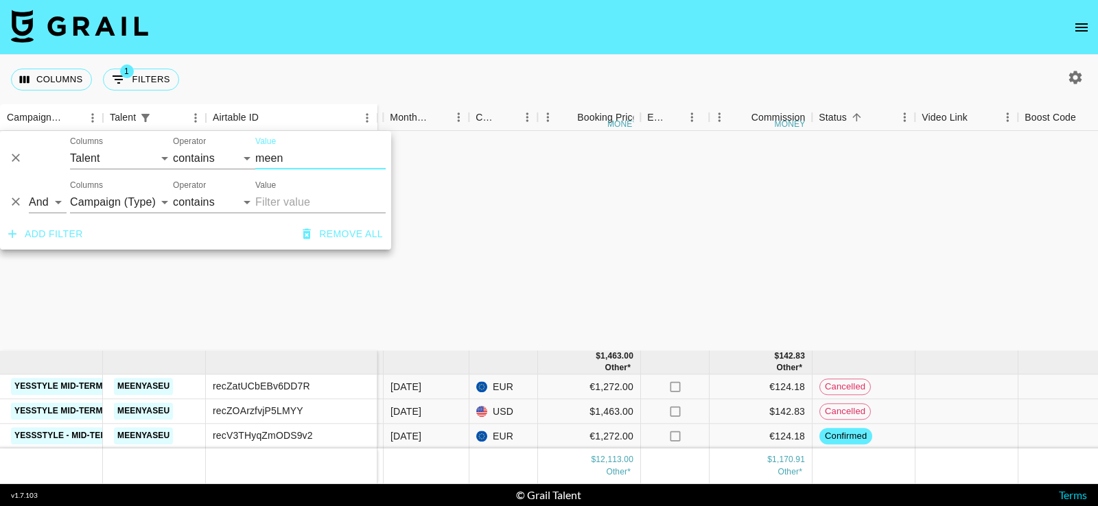
scroll to position [45, 639]
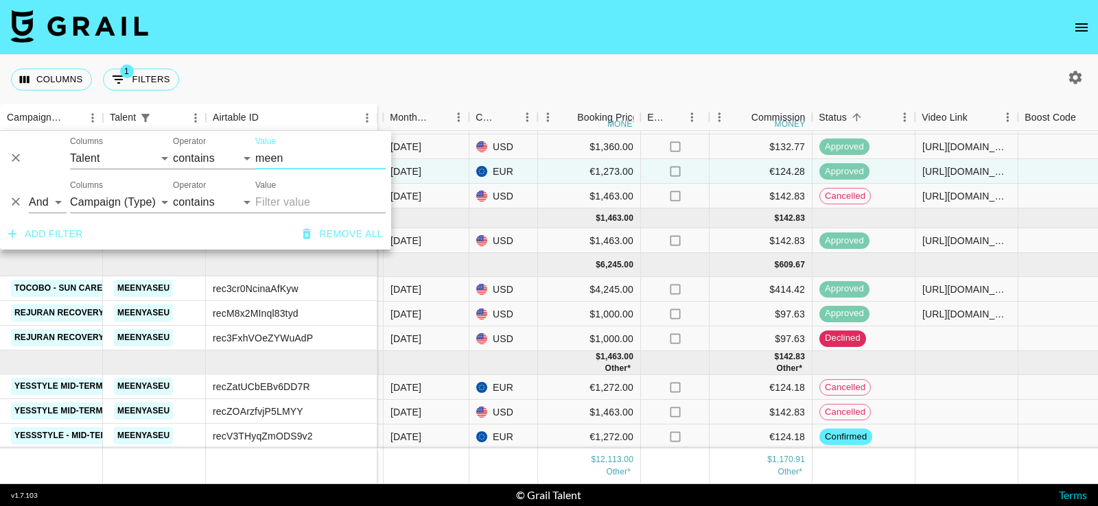
type input "meen"
click at [354, 78] on div "Columns 1 Filters + Booking" at bounding box center [549, 79] width 1098 height 49
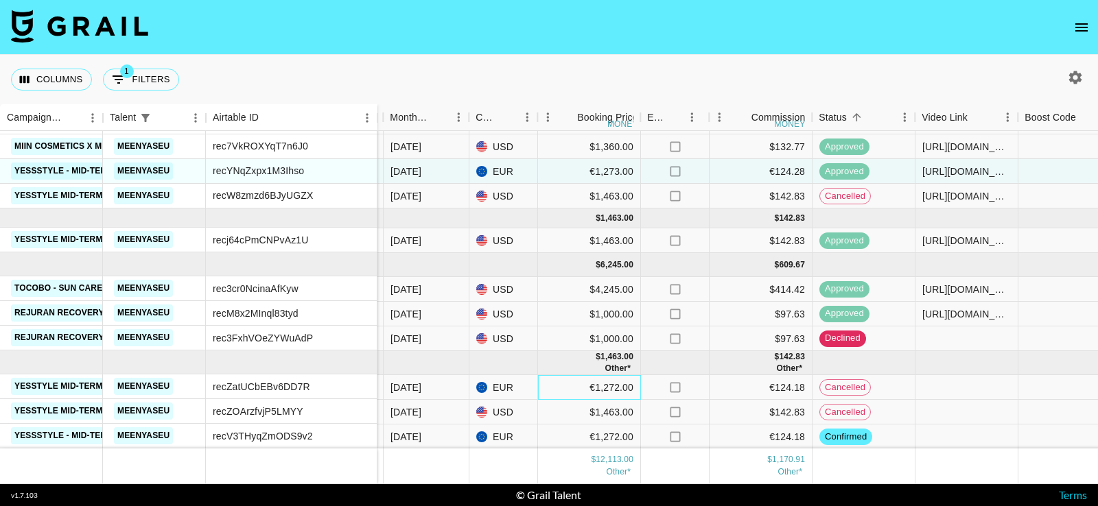
click at [557, 388] on div "€1,272.00" at bounding box center [589, 387] width 103 height 25
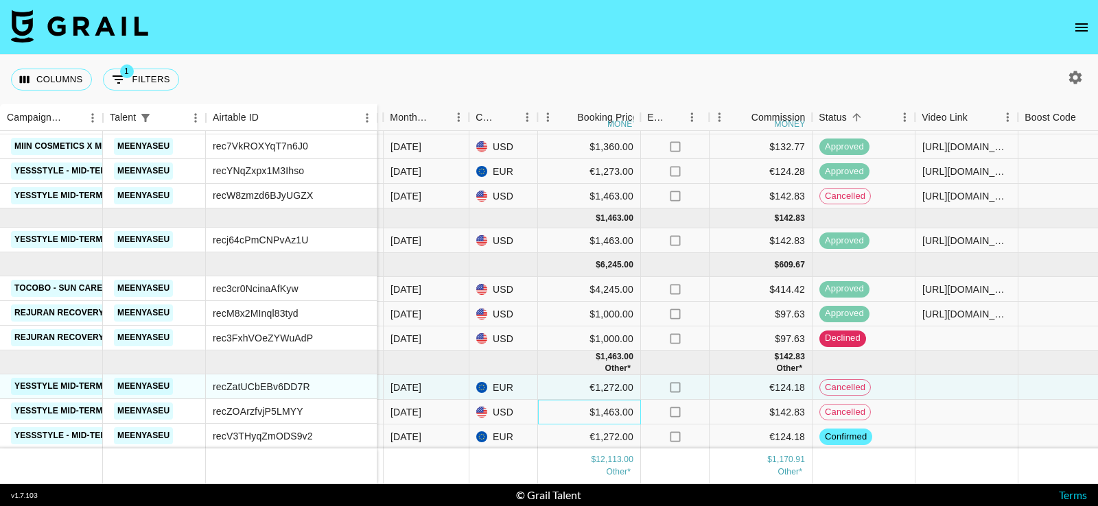
click at [554, 408] on div "$1,463.00" at bounding box center [589, 412] width 103 height 25
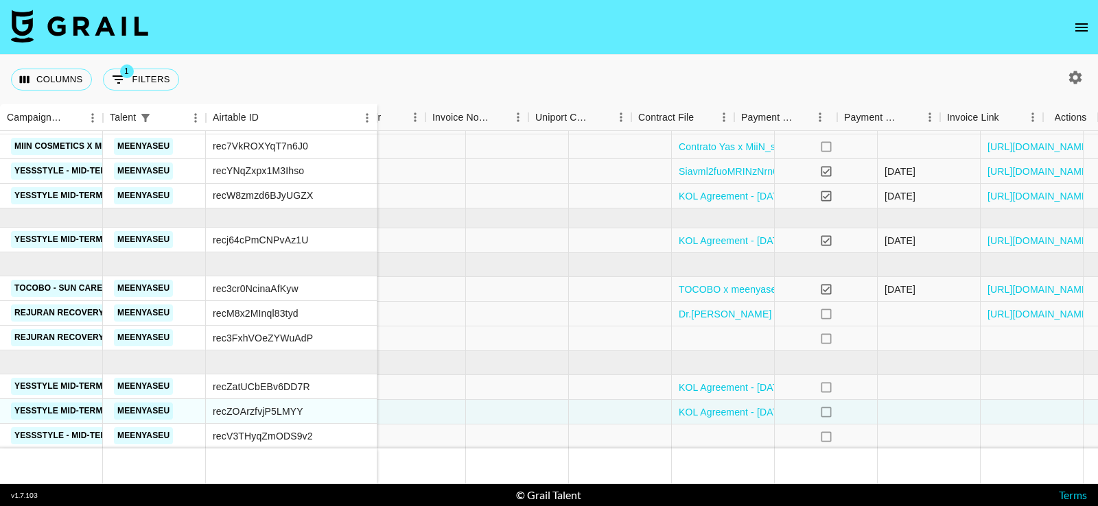
scroll to position [45, 1540]
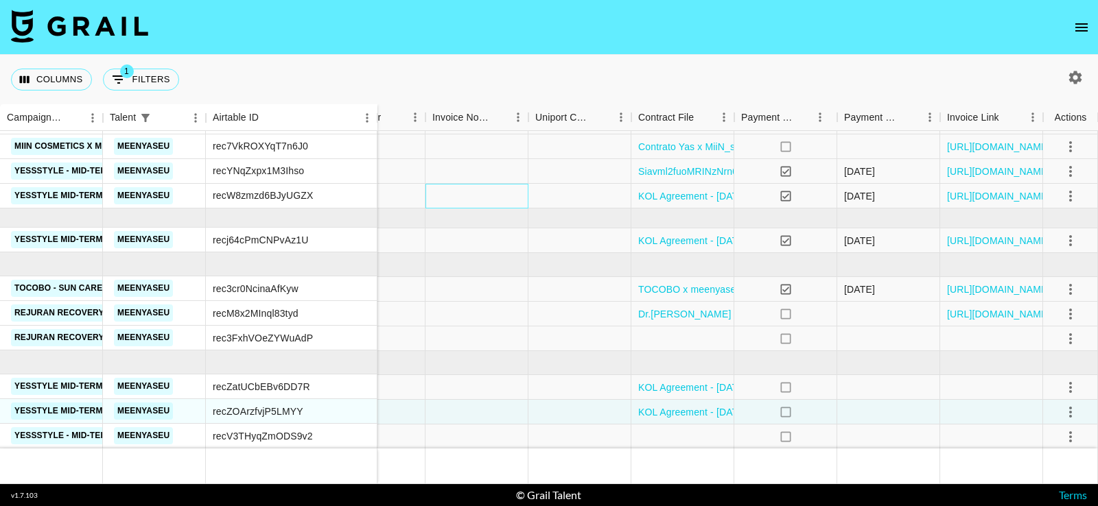
click at [431, 191] on div at bounding box center [476, 196] width 103 height 25
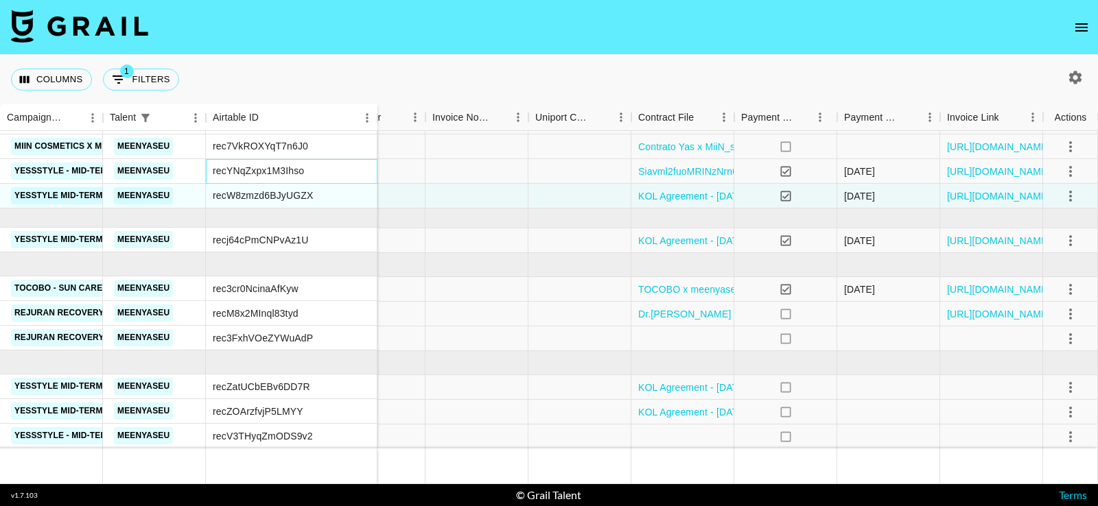
click at [341, 169] on div "recYNqZxpx1M3Ihso" at bounding box center [291, 171] width 171 height 25
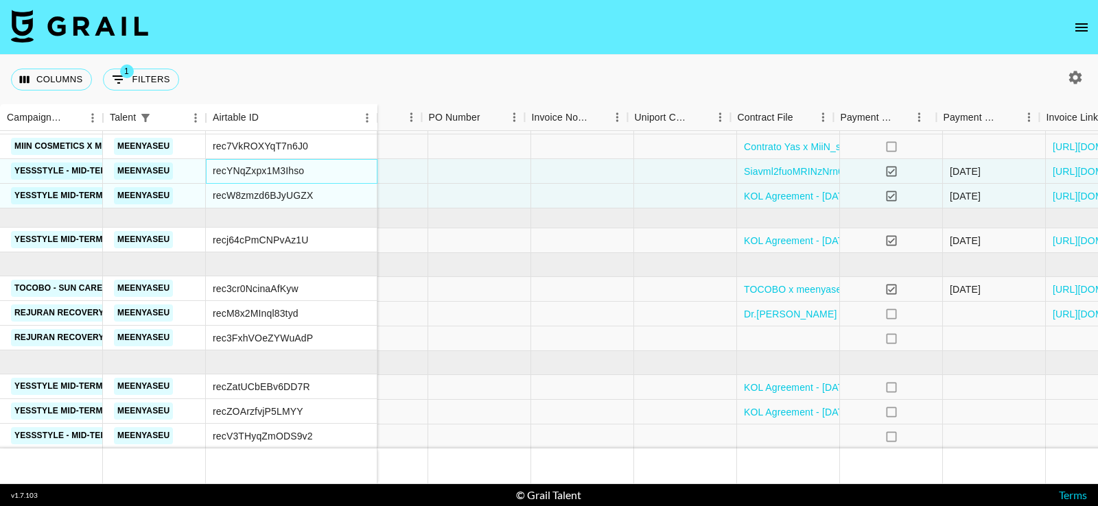
scroll to position [45, 1459]
